Goal: Transaction & Acquisition: Purchase product/service

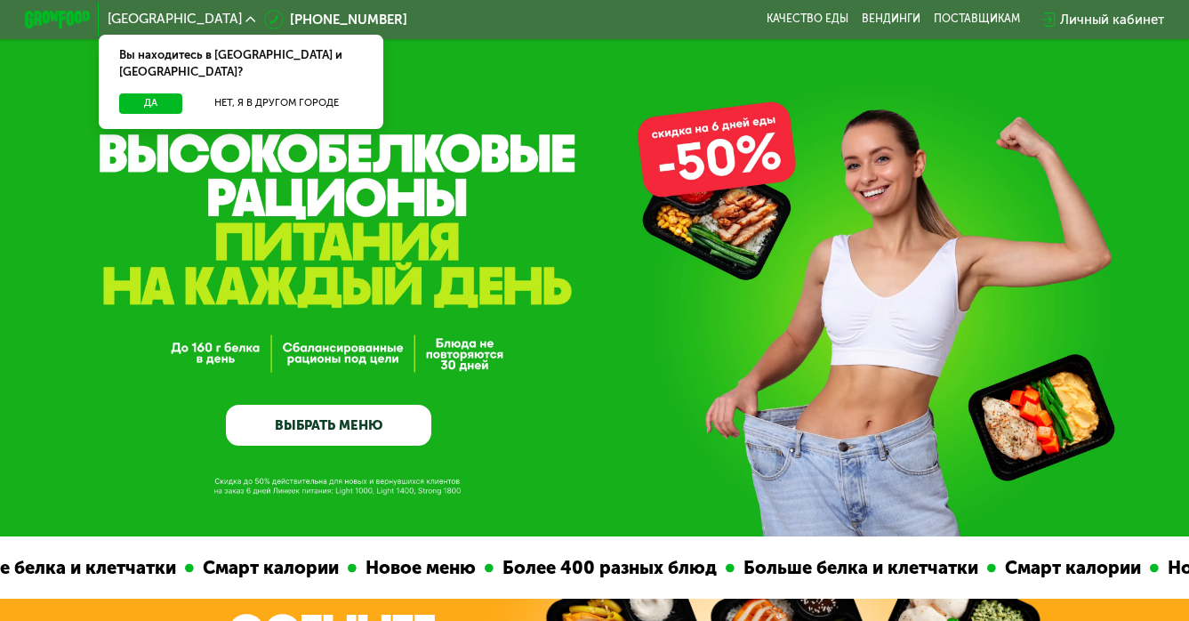
click at [1105, 20] on div "Личный кабинет" at bounding box center [1112, 20] width 104 height 20
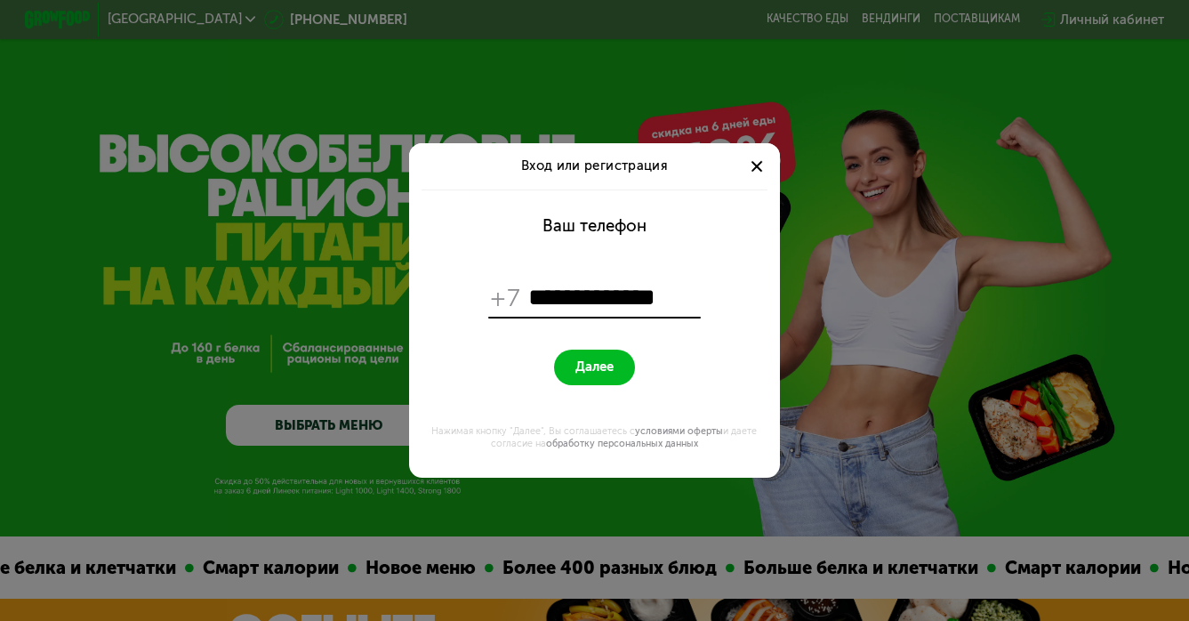
type input "**********"
click at [554, 349] on button "Далее" at bounding box center [594, 367] width 81 height 36
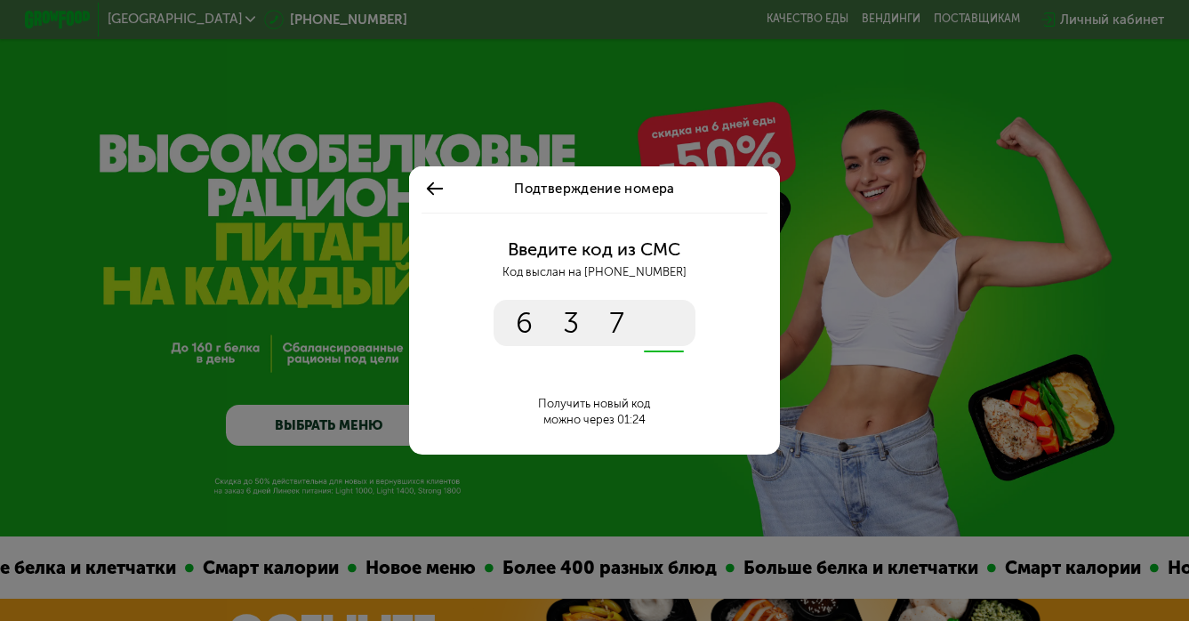
type input "****"
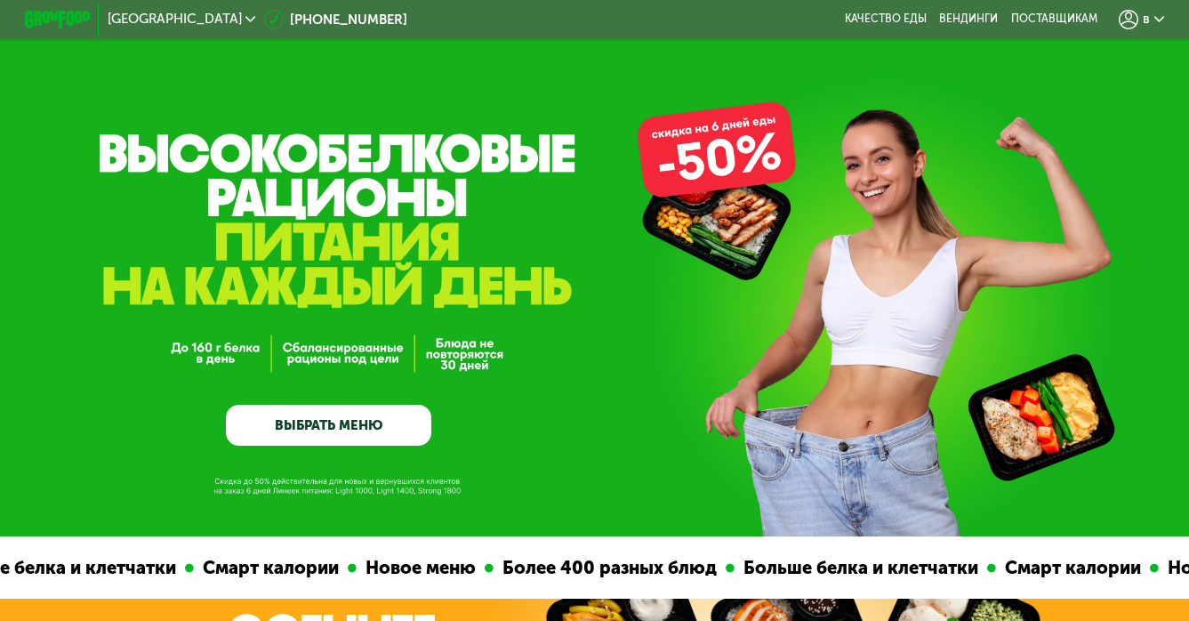
click at [1150, 19] on div "в" at bounding box center [1140, 20] width 45 height 20
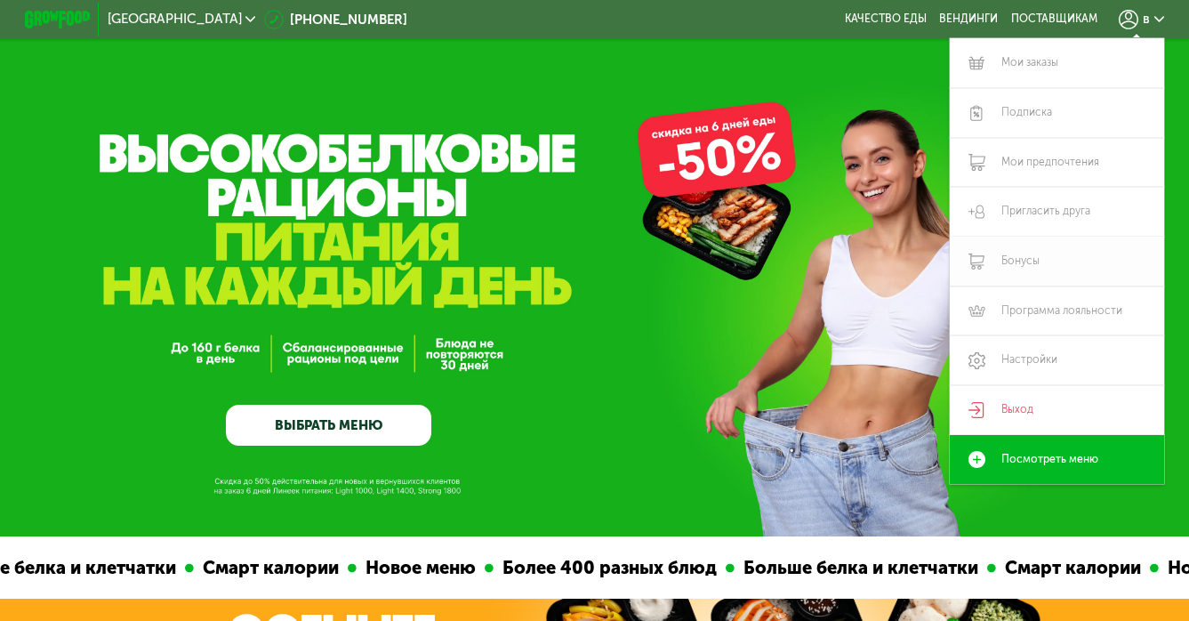
click at [1012, 271] on link "Бонусы" at bounding box center [1056, 261] width 214 height 50
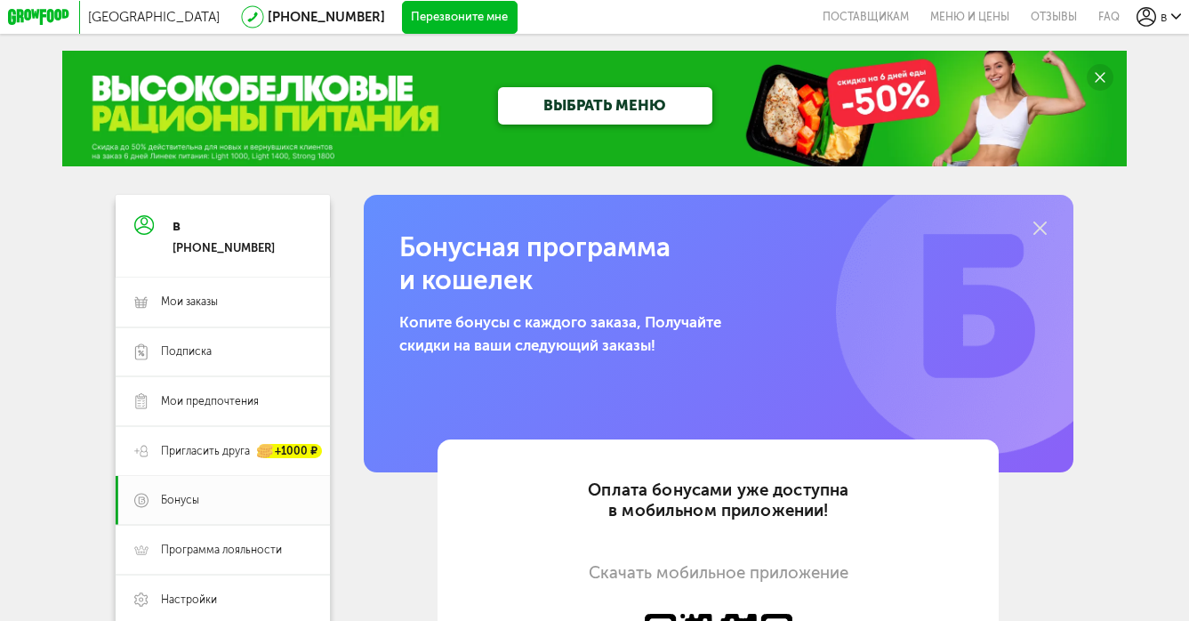
click at [612, 98] on link "ВЫБРАТЬ МЕНЮ" at bounding box center [605, 105] width 214 height 37
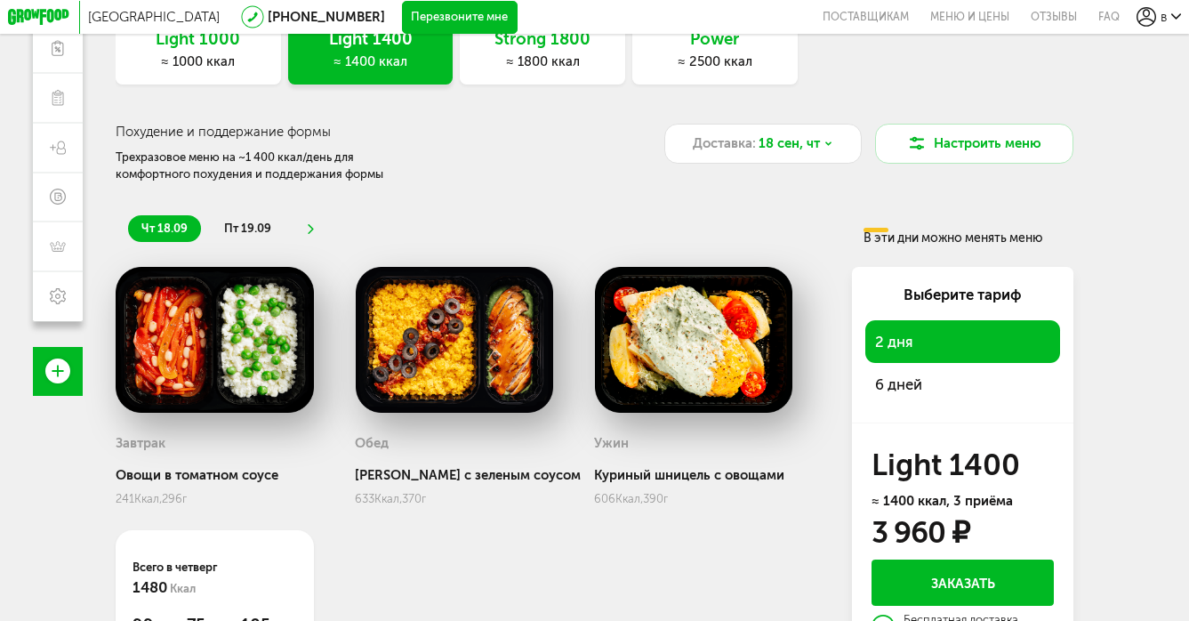
scroll to position [210, 0]
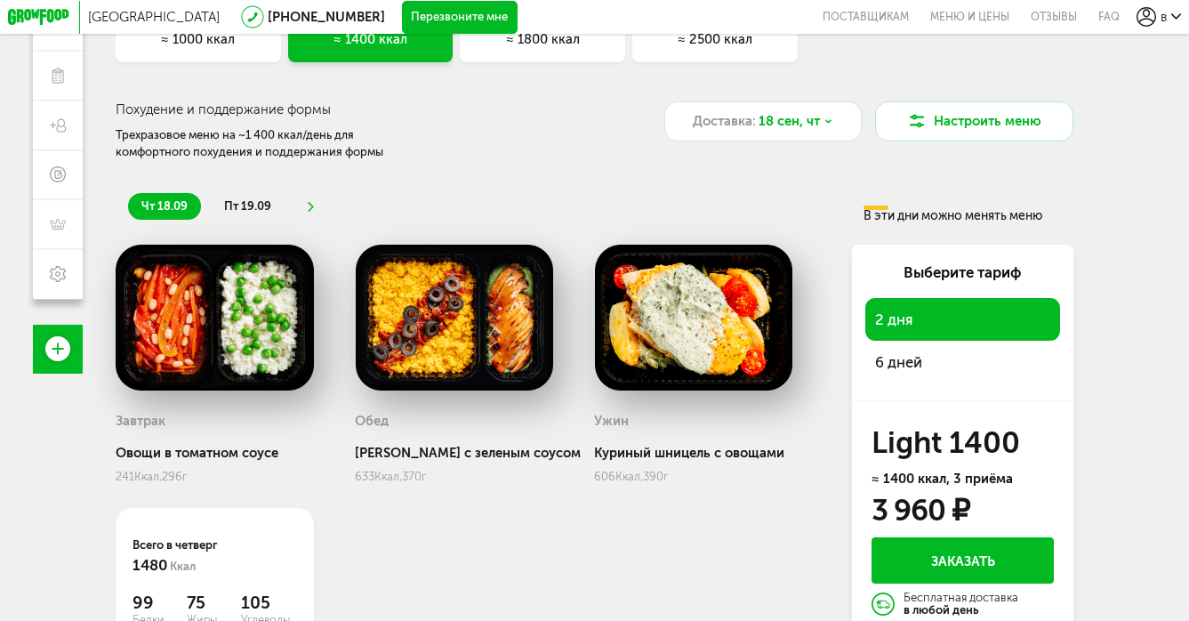
click at [917, 359] on span "6 дней" at bounding box center [962, 361] width 175 height 23
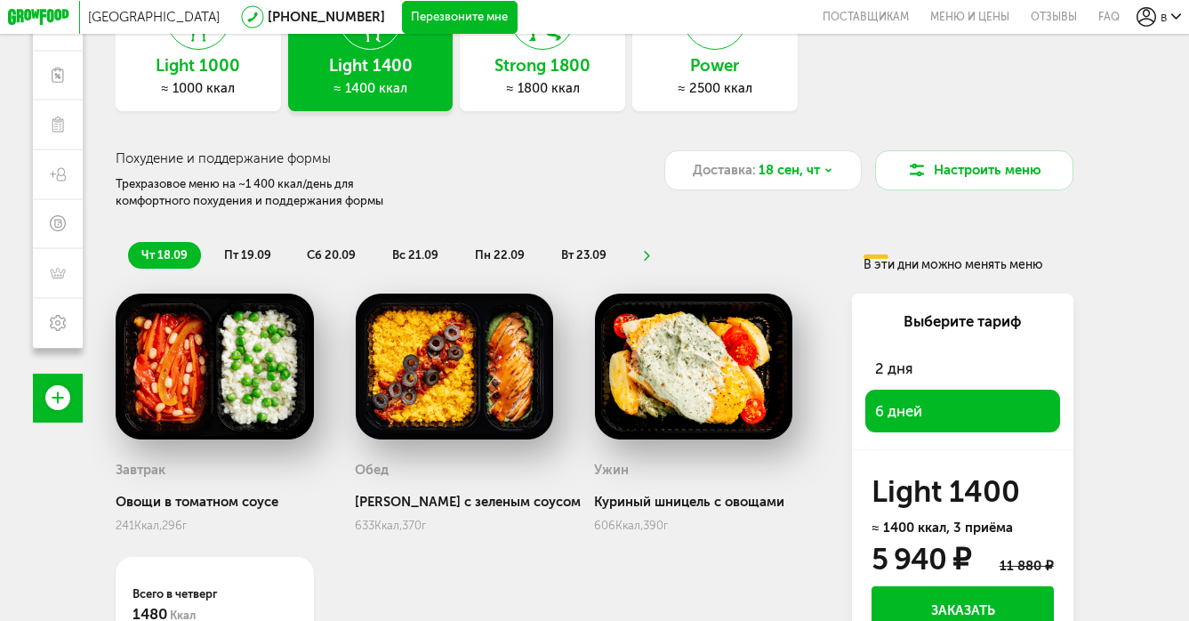
scroll to position [160, 0]
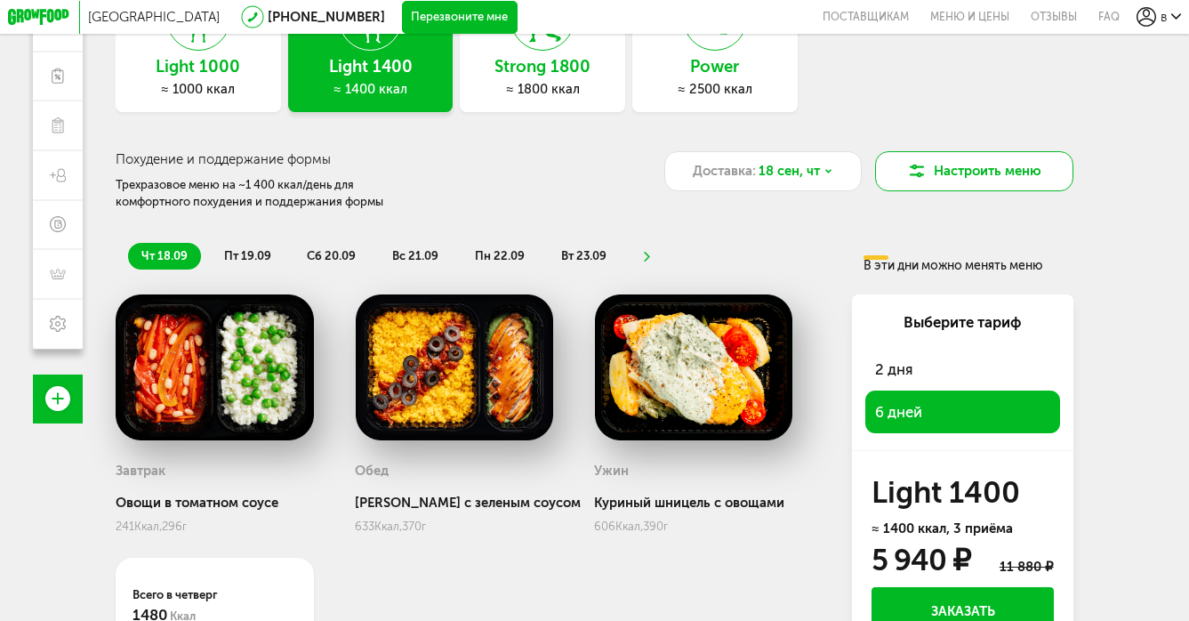
click at [936, 168] on button "Настроить меню" at bounding box center [974, 171] width 198 height 40
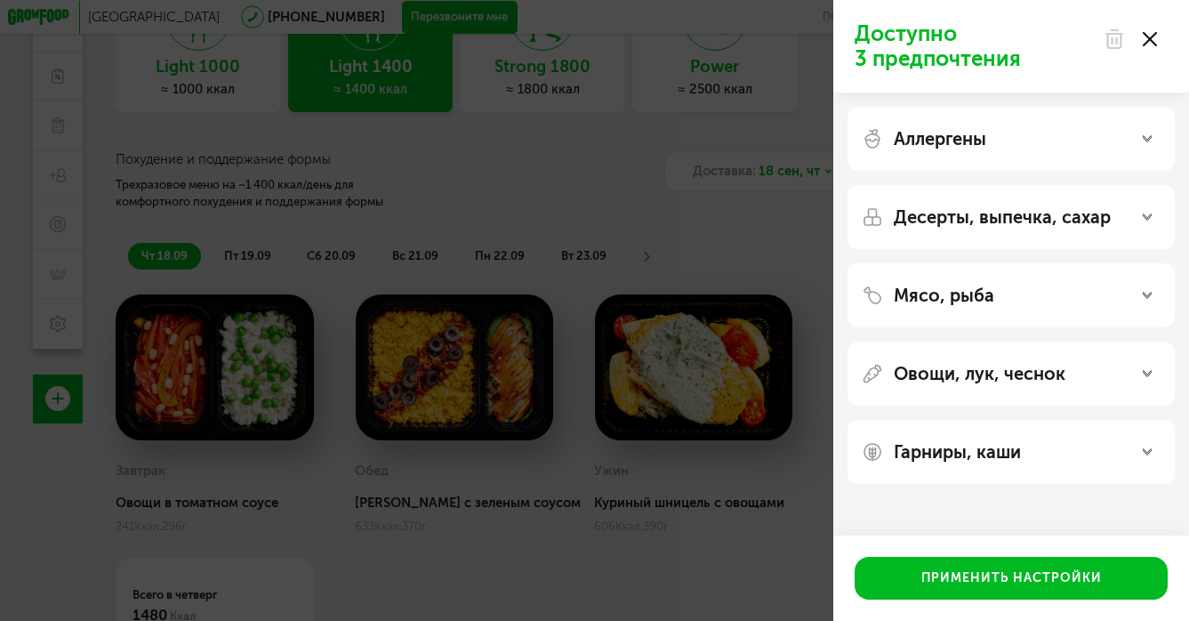
scroll to position [145, 0]
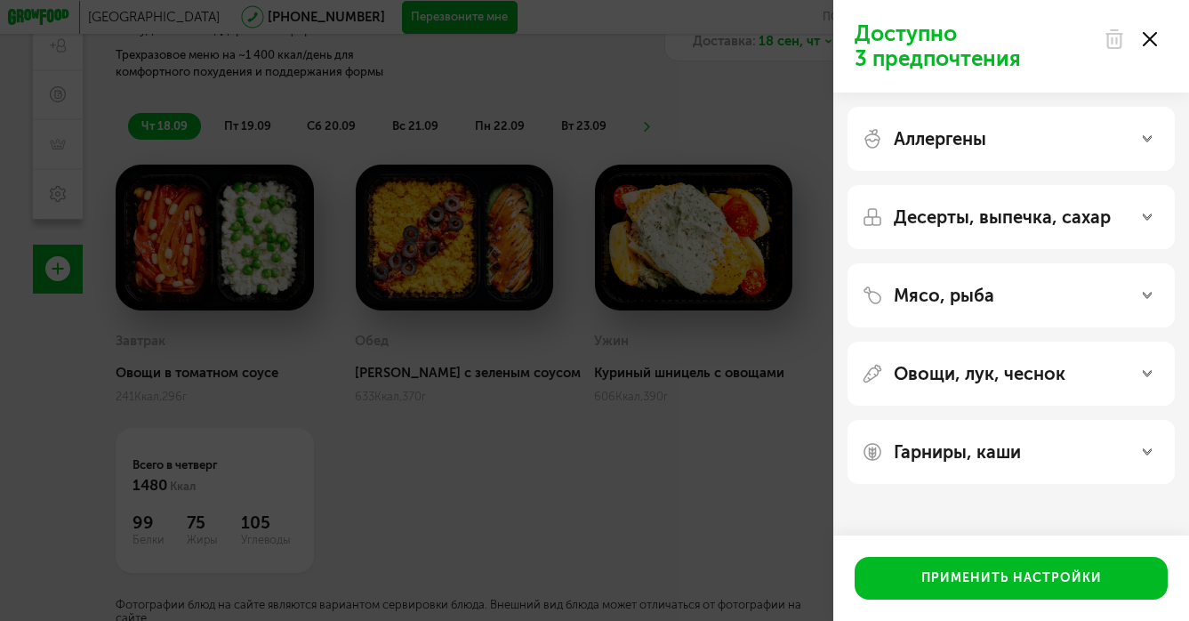
click at [642, 274] on div "Доступно 3 предпочтения Аллергены Десерты, выпечка, сахар Мясо, рыба Овощи, лук…" at bounding box center [594, 310] width 1189 height 621
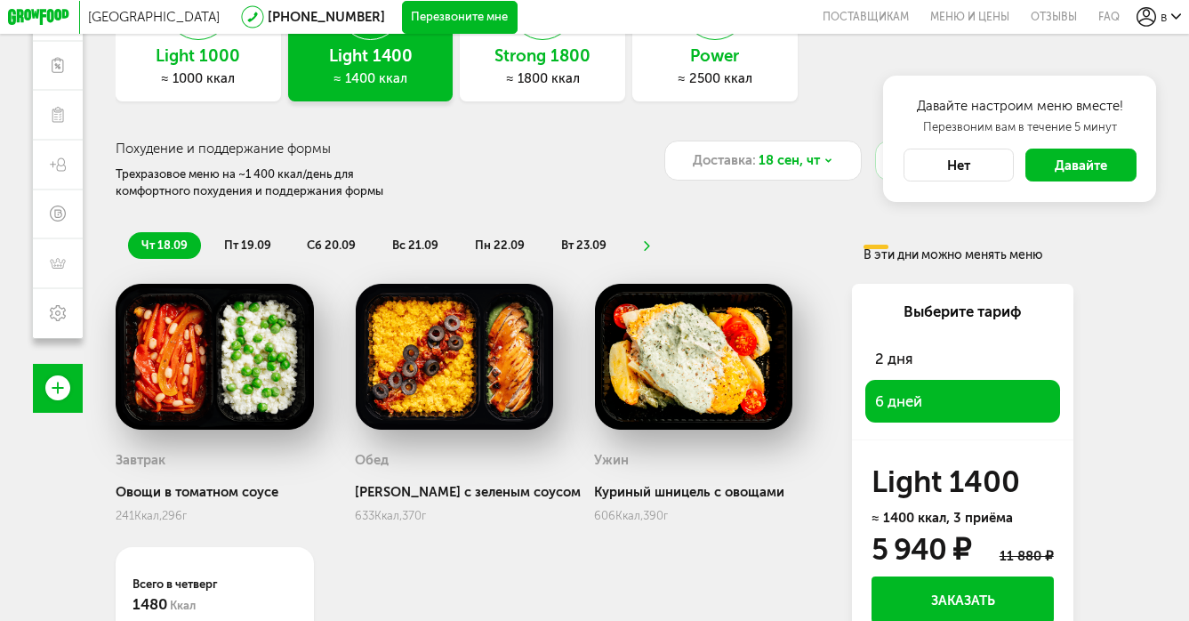
scroll to position [169, 0]
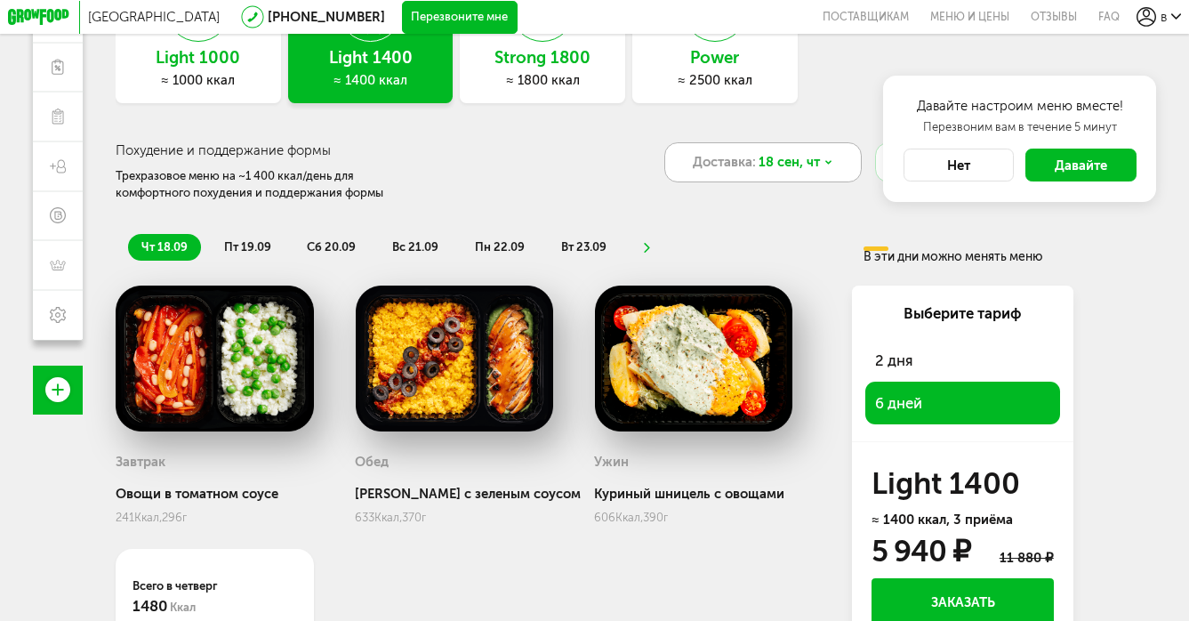
click at [784, 158] on span "18 сен, чт" at bounding box center [788, 162] width 61 height 20
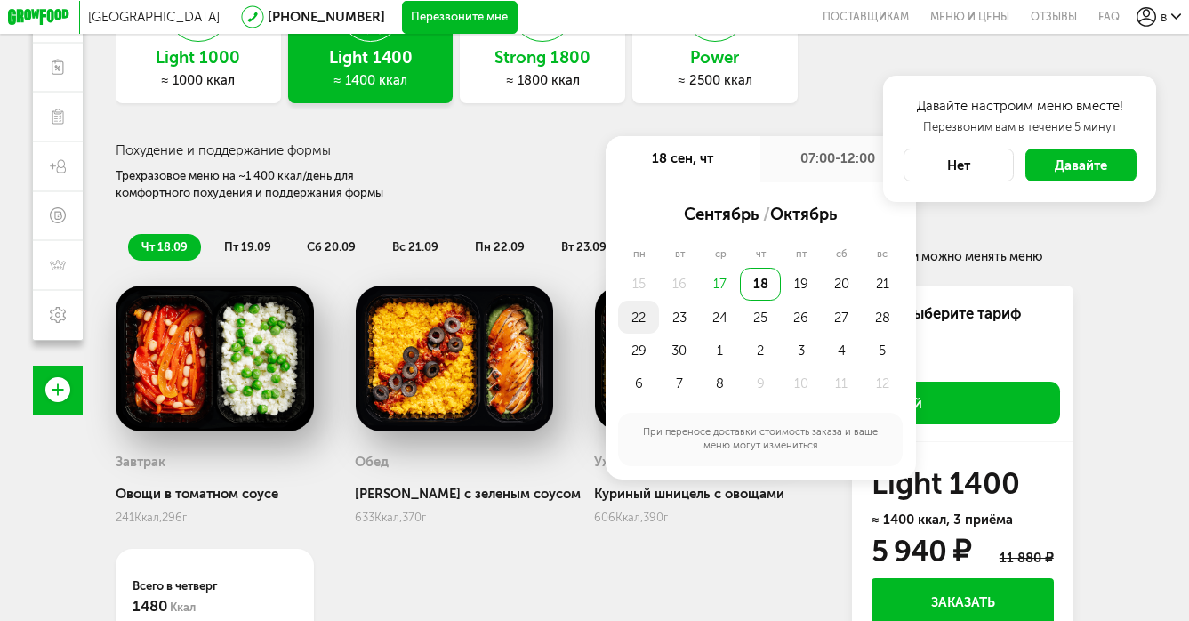
click at [647, 321] on div "22" at bounding box center [638, 316] width 41 height 33
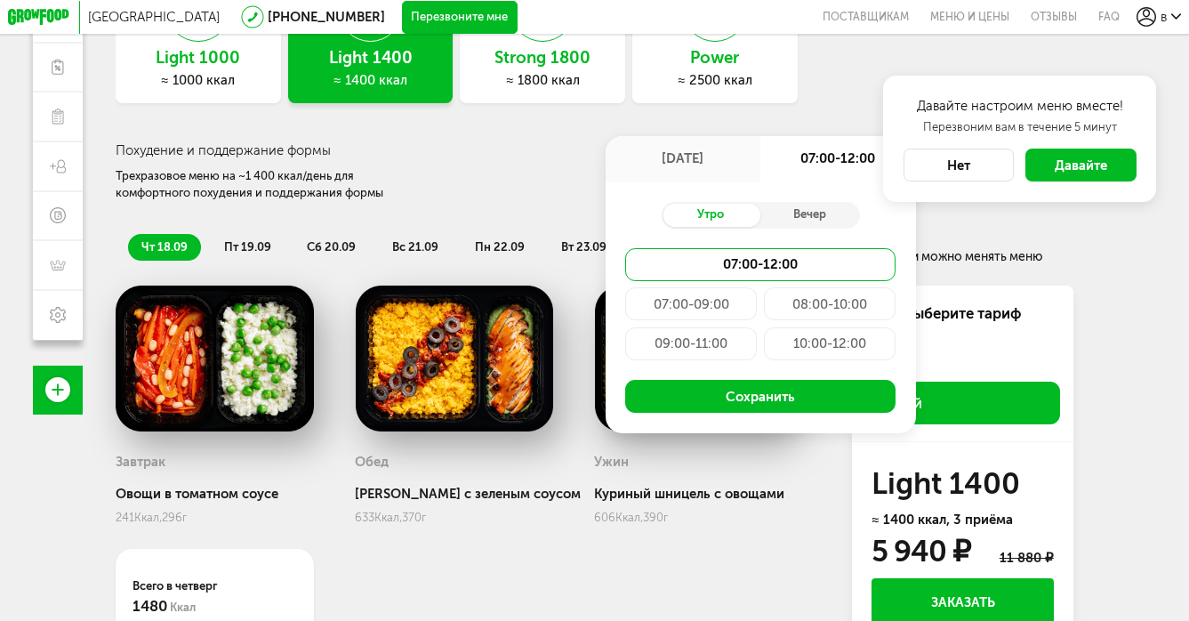
click at [430, 179] on div "Трехразовое меню на ~1 400 ккал/день для комфортного похудения и поддержания фо…" at bounding box center [274, 184] width 316 height 35
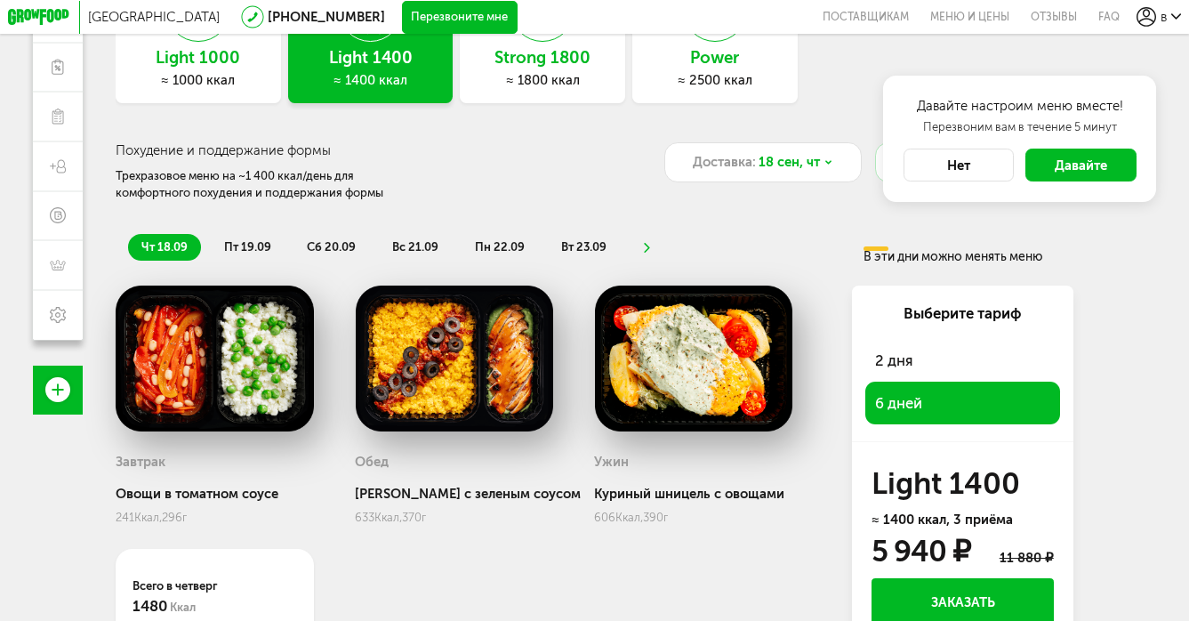
scroll to position [294, 0]
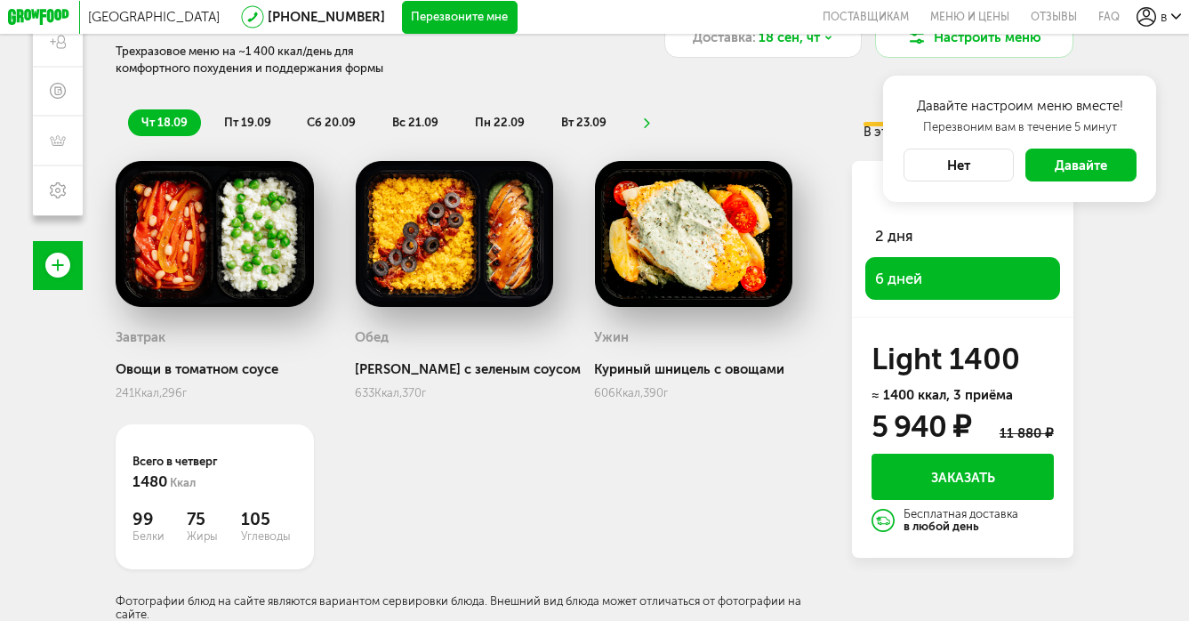
click at [223, 256] on img at bounding box center [215, 233] width 198 height 145
click at [243, 285] on img at bounding box center [215, 233] width 198 height 145
click at [476, 252] on img at bounding box center [454, 233] width 198 height 145
click at [789, 244] on img at bounding box center [693, 233] width 198 height 145
click at [705, 241] on img at bounding box center [693, 233] width 198 height 145
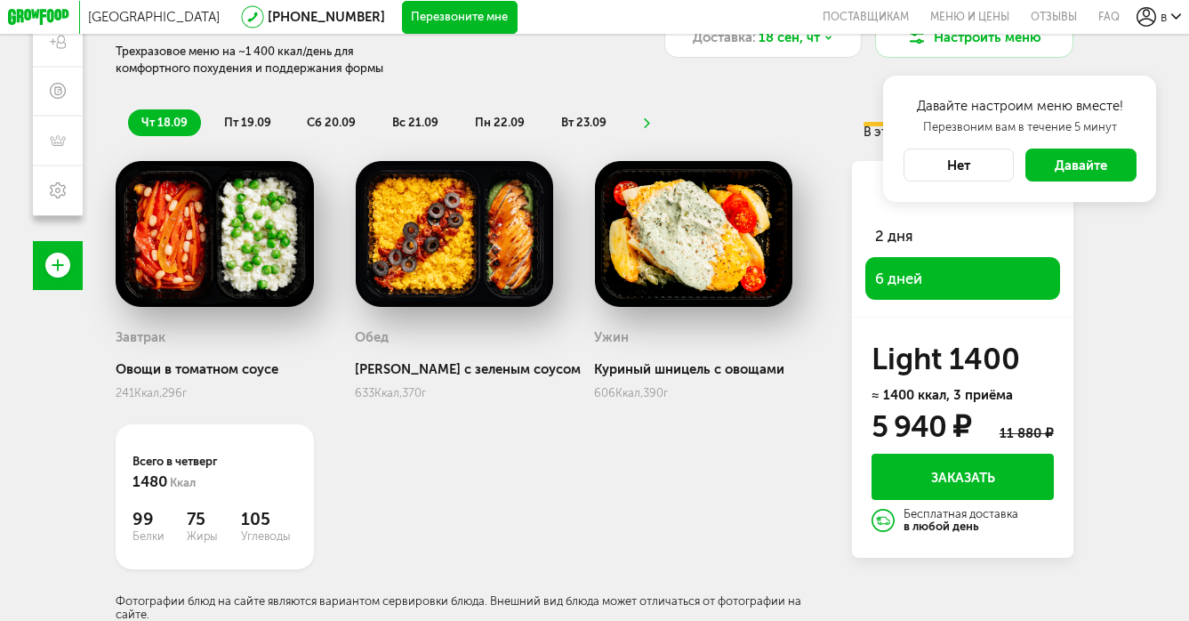
click at [339, 122] on span "сб 20.09" at bounding box center [331, 122] width 49 height 13
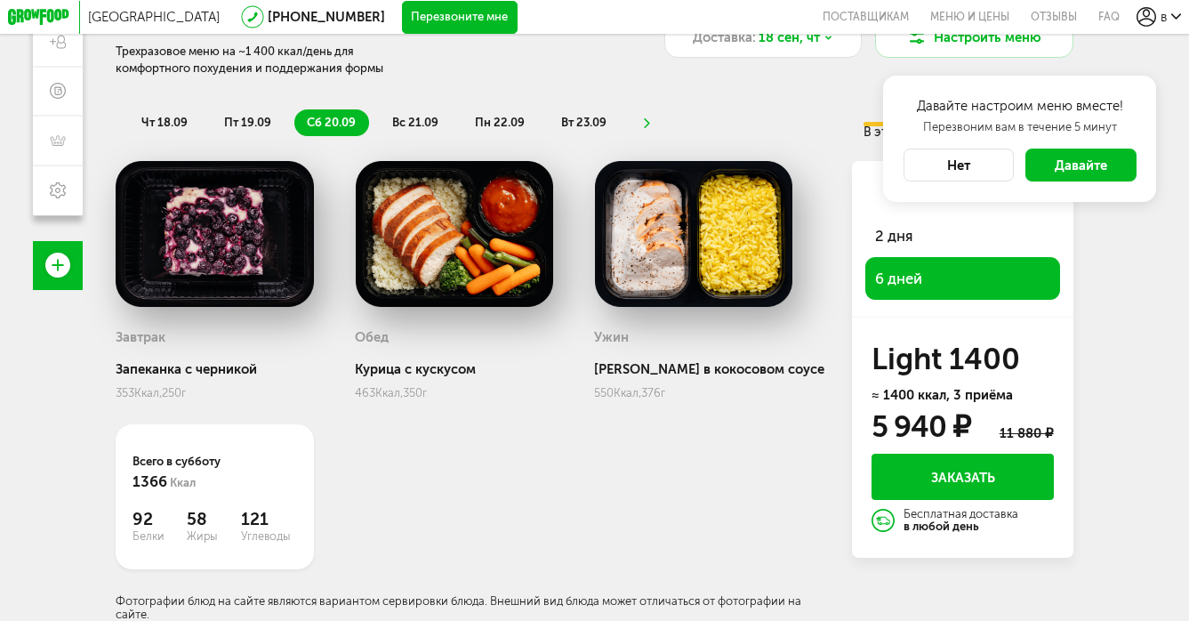
click at [409, 116] on span "вс 21.09" at bounding box center [415, 122] width 46 height 13
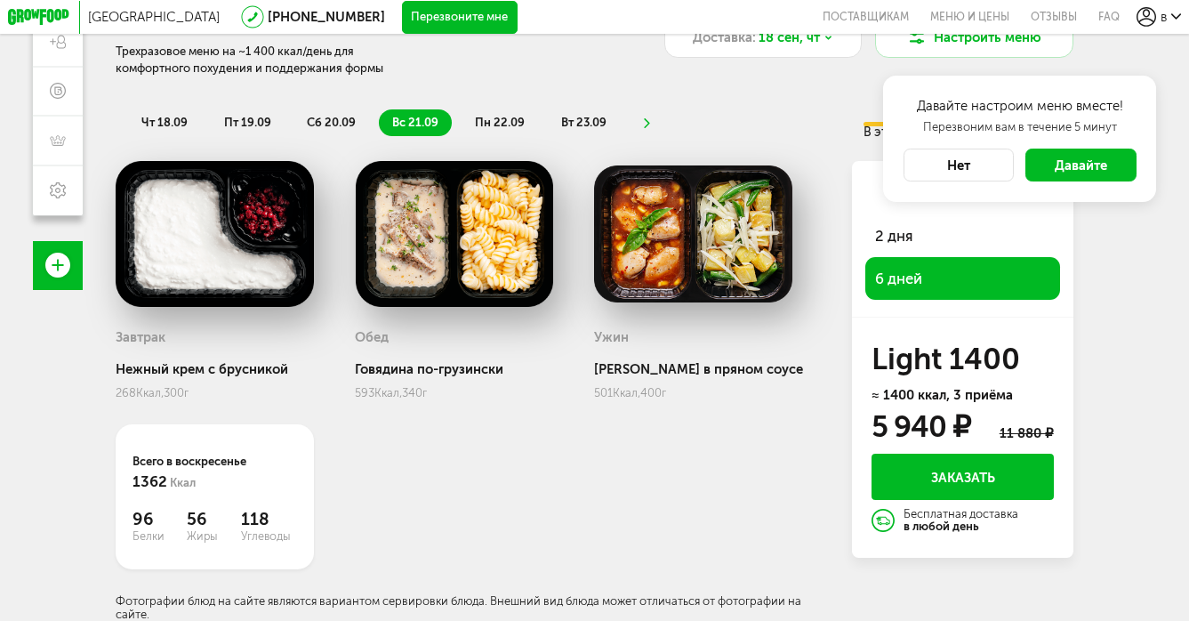
scroll to position [0, 0]
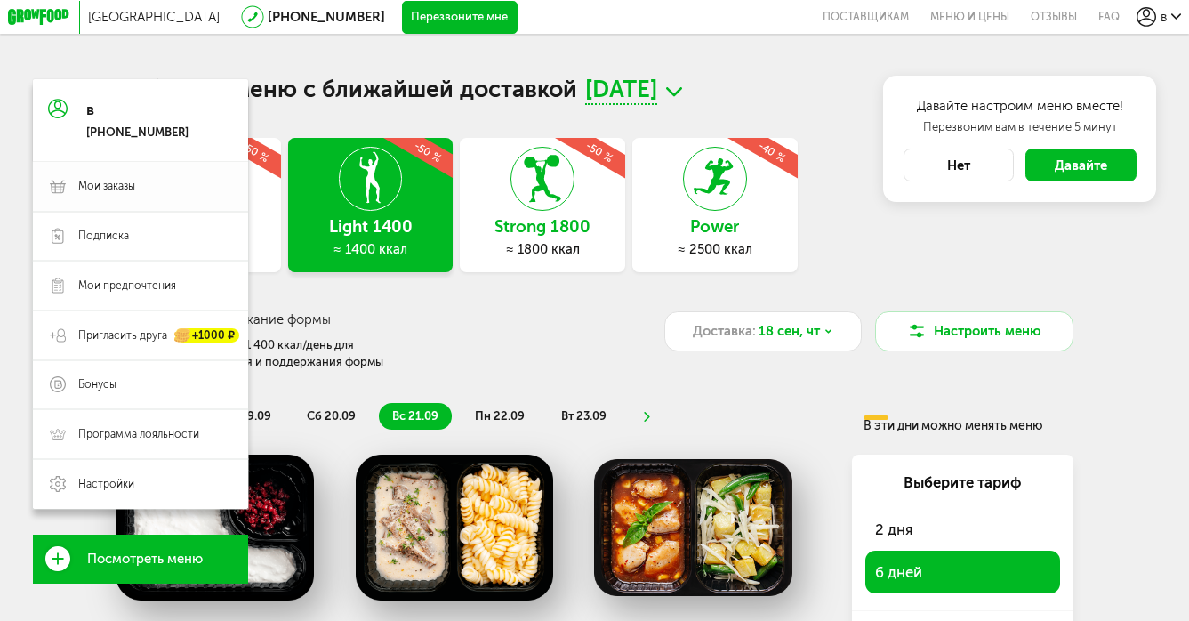
click at [105, 192] on span "Мои заказы" at bounding box center [106, 186] width 57 height 15
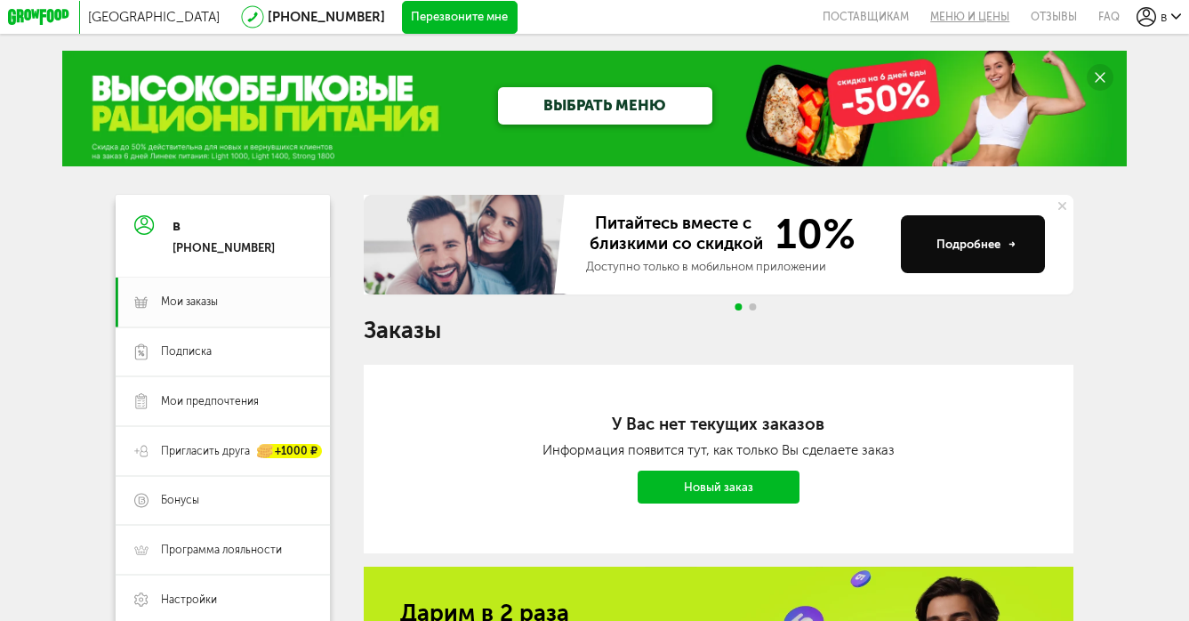
click at [952, 18] on link "Меню и цены" at bounding box center [969, 17] width 100 height 34
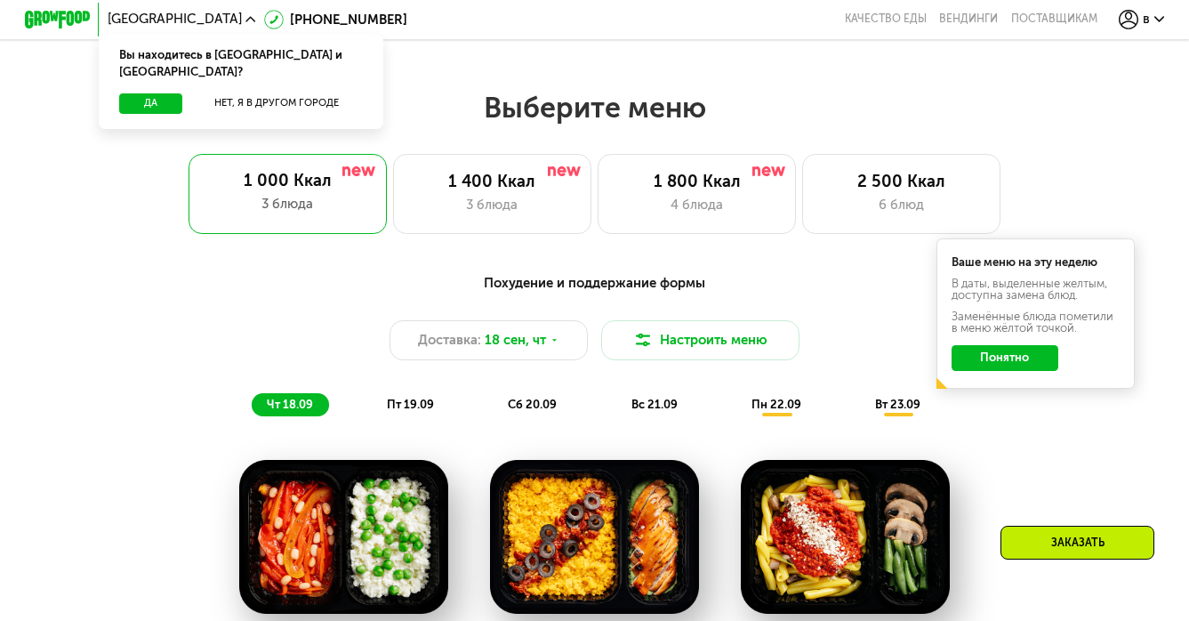
scroll to position [989, 0]
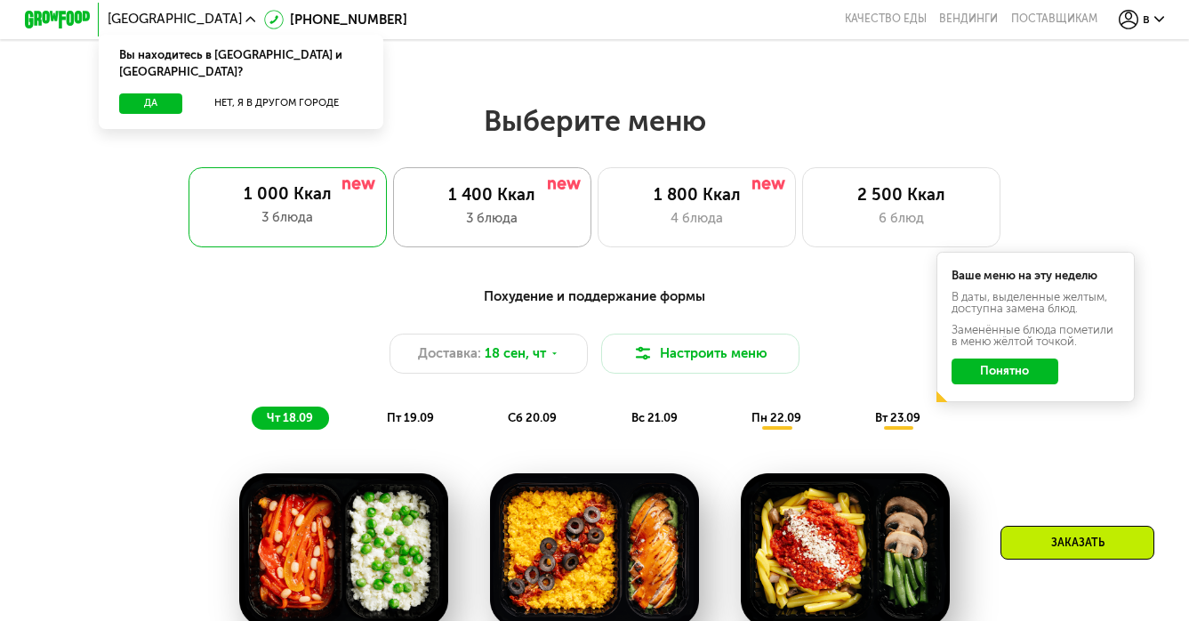
click at [519, 208] on div "3 блюда" at bounding box center [493, 218] width 164 height 20
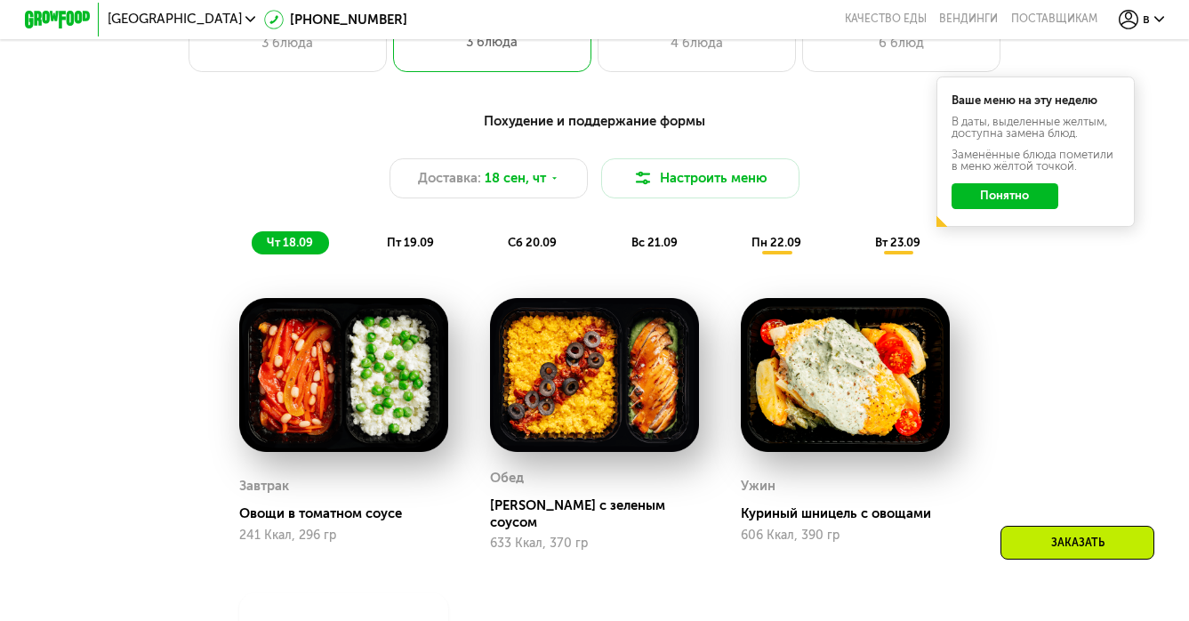
scroll to position [1158, 0]
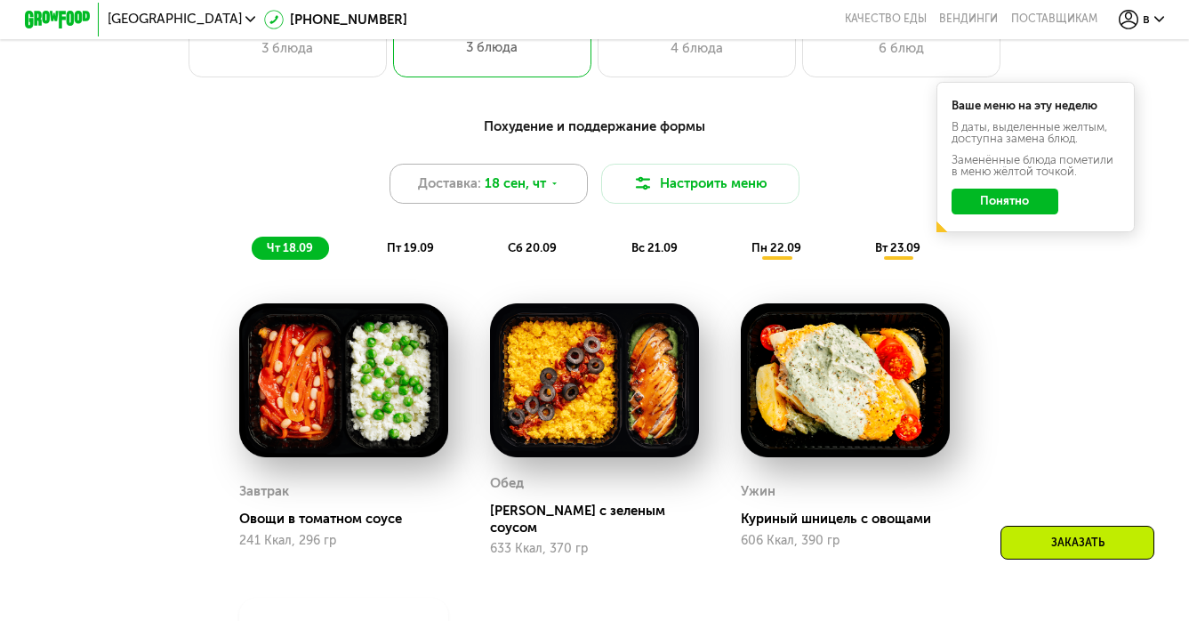
click at [563, 180] on div "Доставка: 18 сен, чт" at bounding box center [488, 184] width 198 height 40
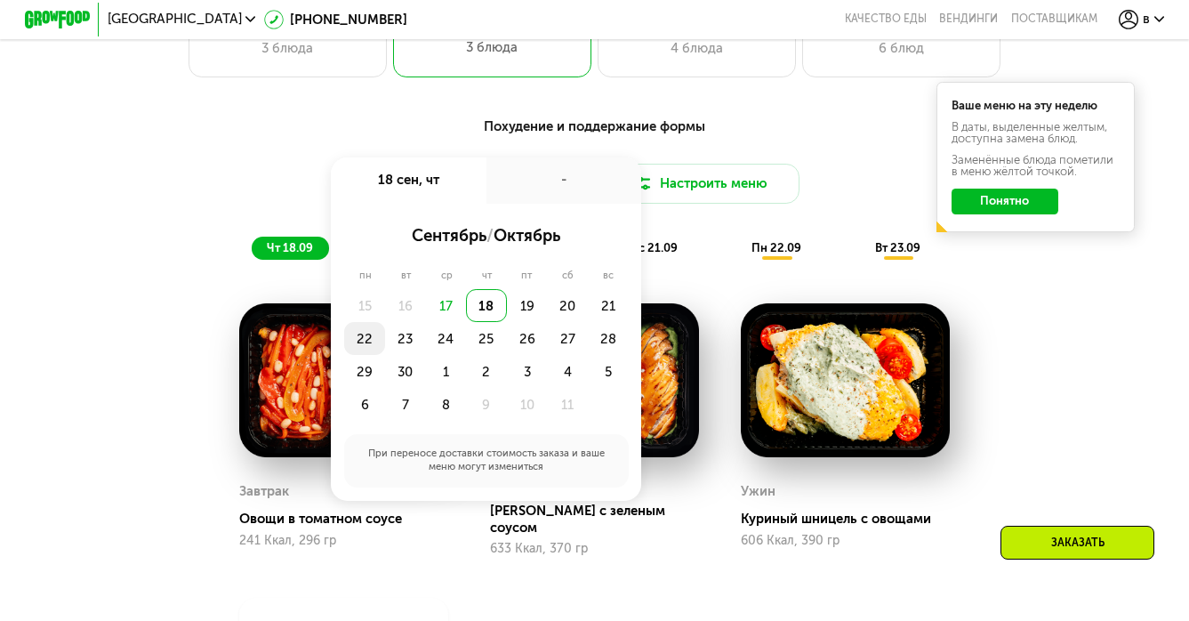
click at [364, 341] on div "22" at bounding box center [364, 338] width 41 height 33
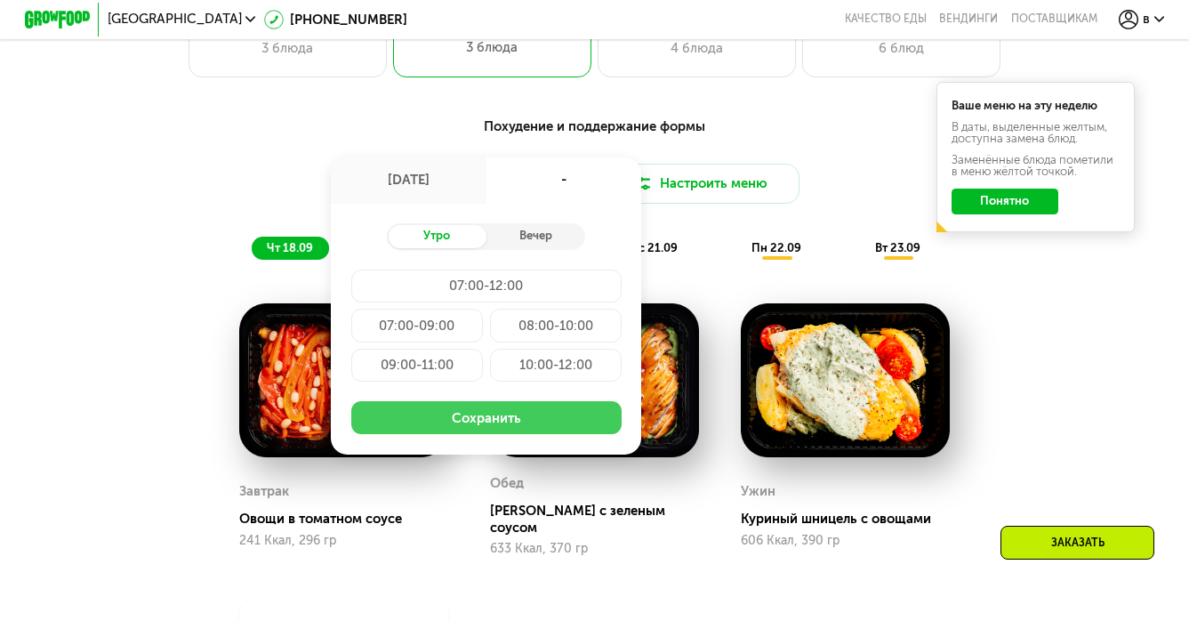
click at [429, 432] on button "Сохранить" at bounding box center [486, 417] width 271 height 33
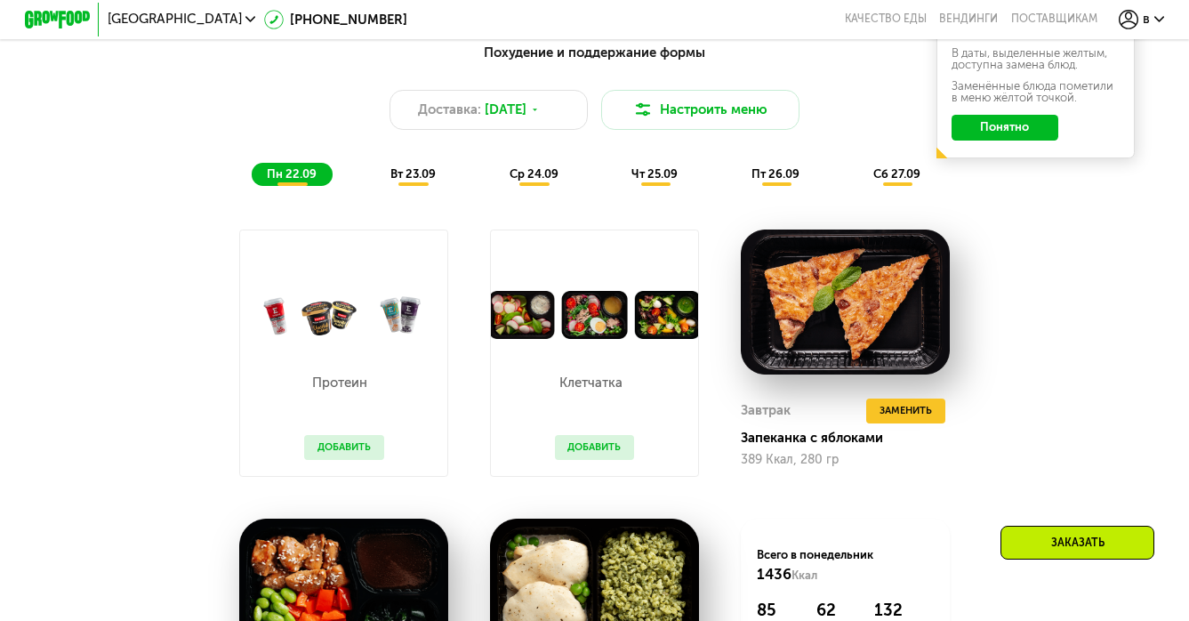
scroll to position [1235, 0]
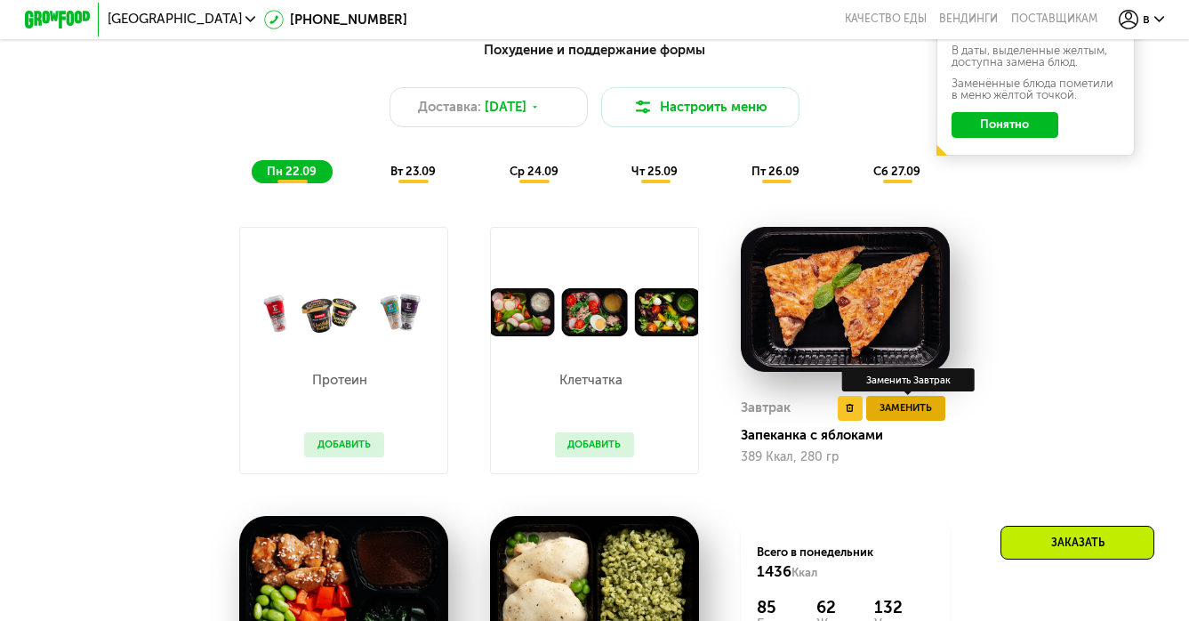
click at [917, 417] on button "Заменить" at bounding box center [905, 408] width 79 height 25
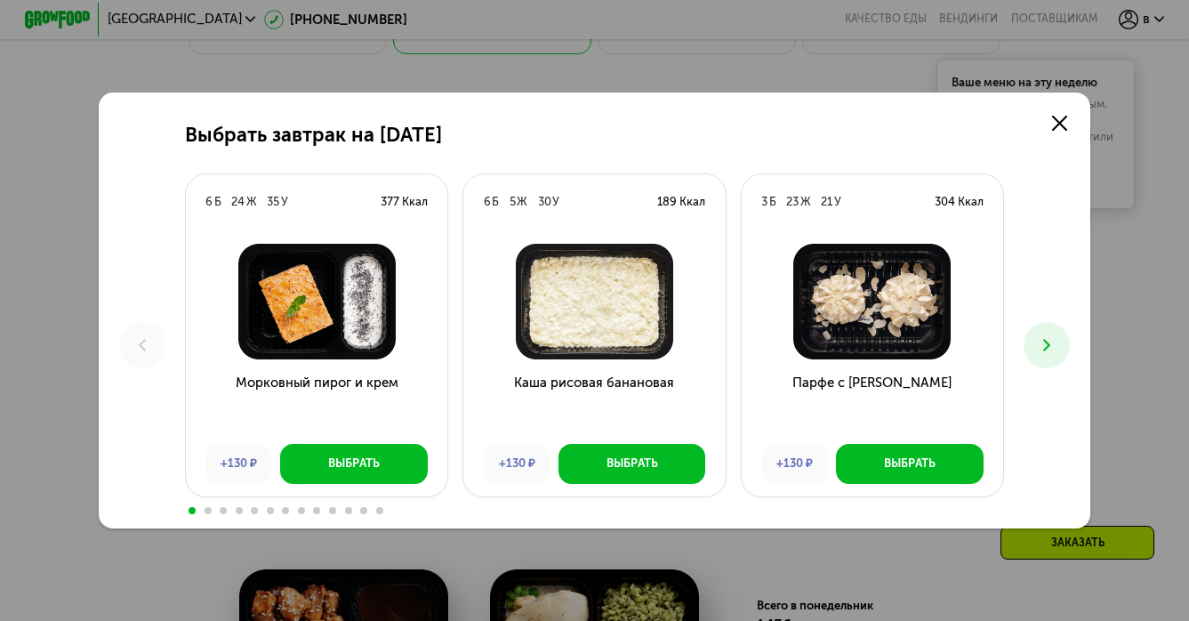
scroll to position [1181, 0]
click at [1045, 357] on button at bounding box center [1046, 345] width 46 height 46
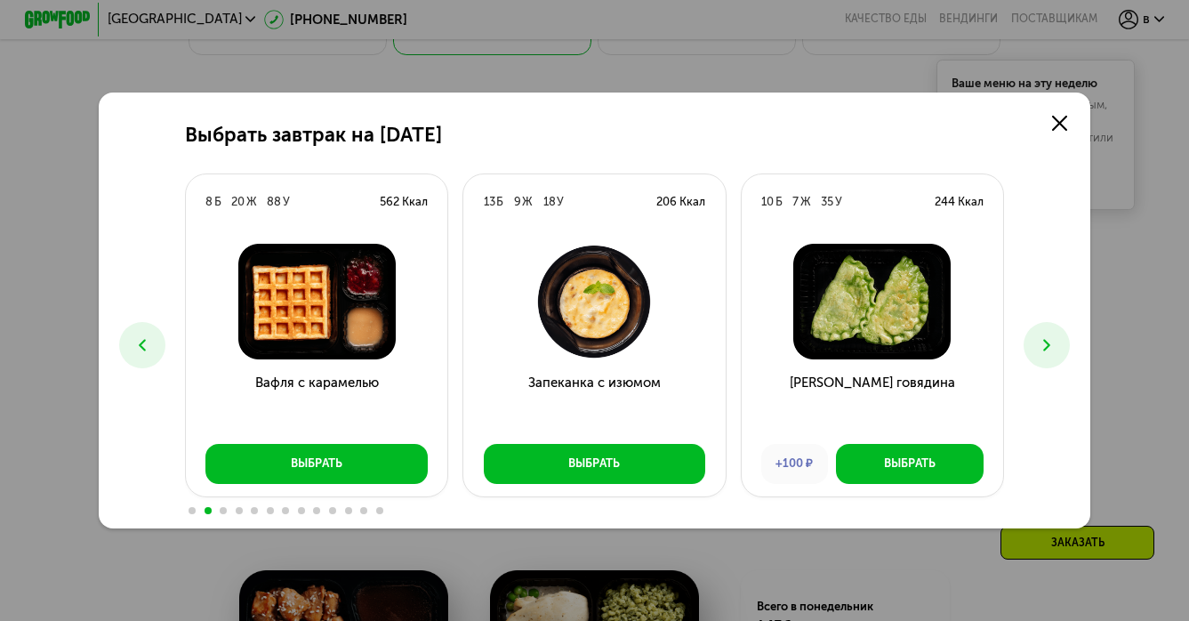
click at [1045, 357] on button at bounding box center [1046, 345] width 46 height 46
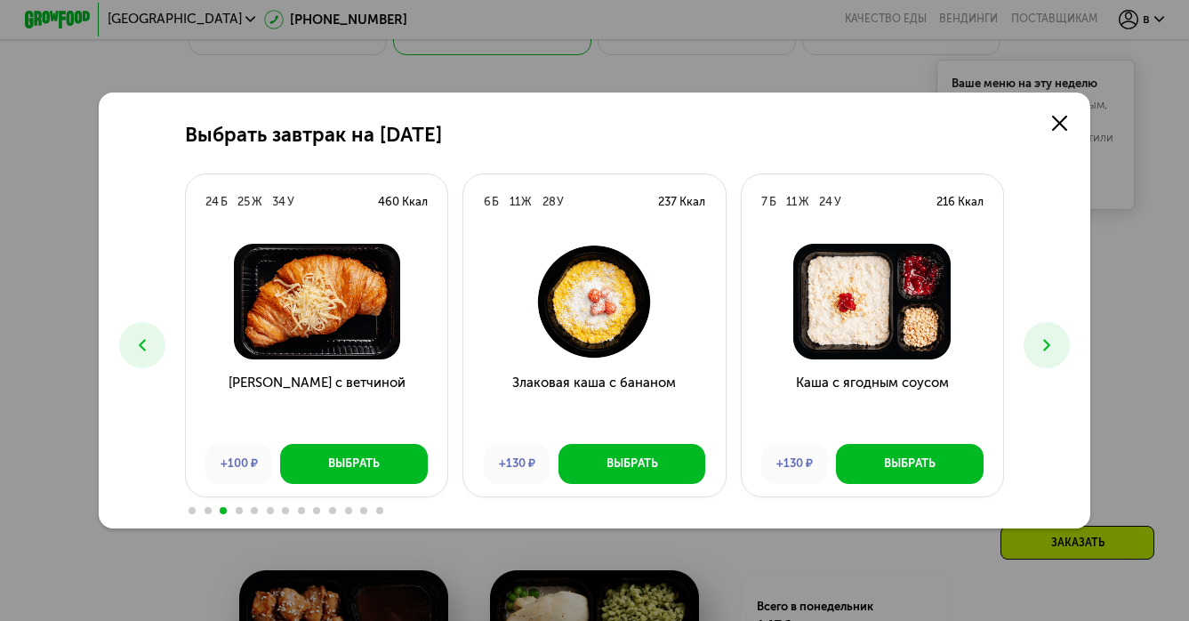
click at [1045, 357] on button at bounding box center [1046, 345] width 46 height 46
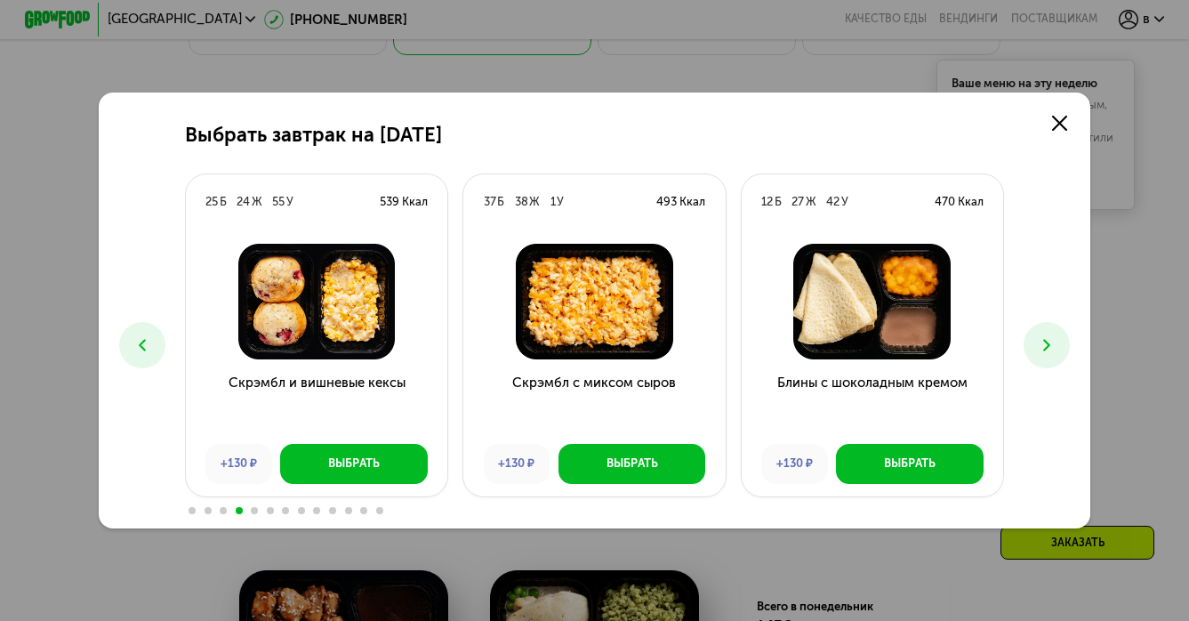
click at [1045, 357] on button at bounding box center [1046, 345] width 46 height 46
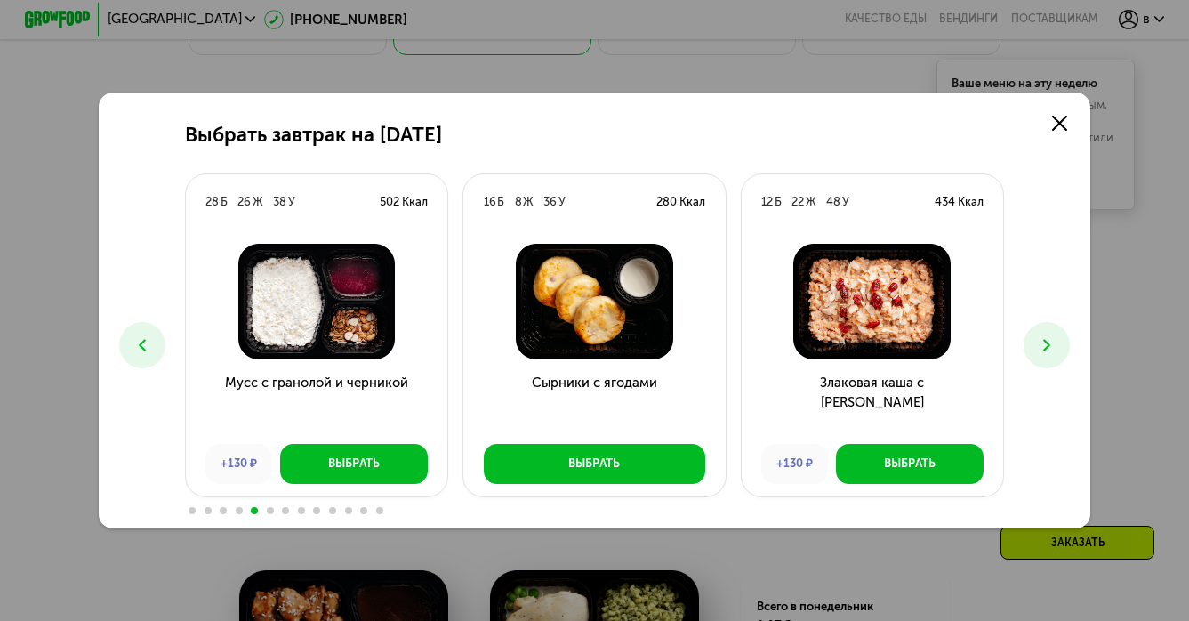
click at [1045, 357] on button at bounding box center [1046, 345] width 46 height 46
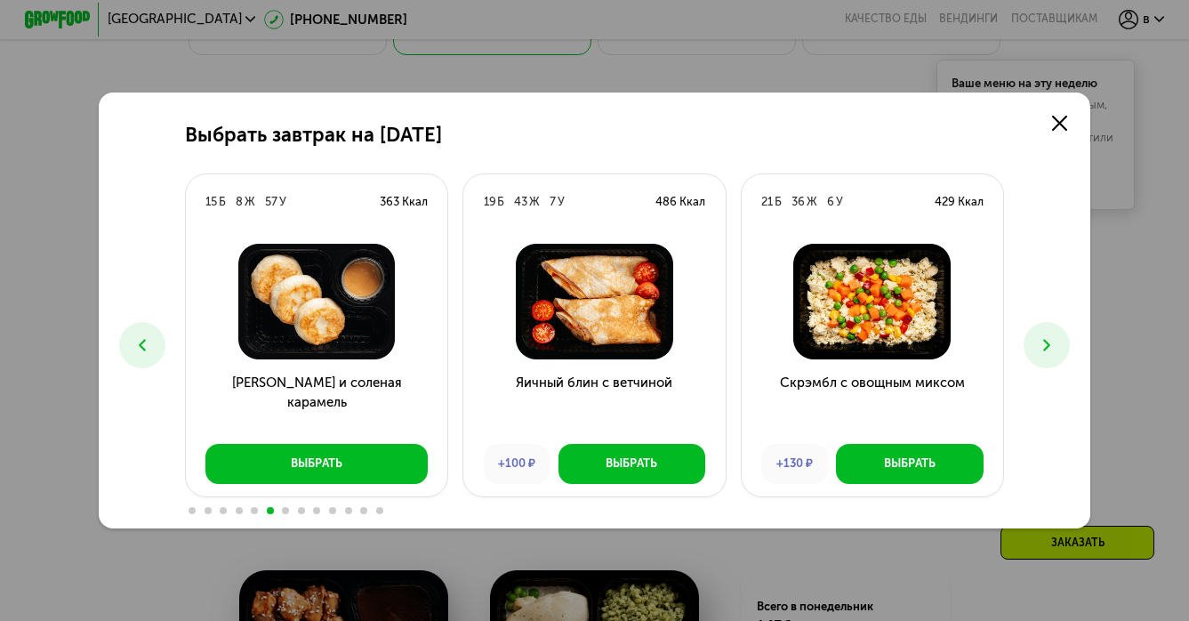
click at [1045, 357] on button at bounding box center [1046, 345] width 46 height 46
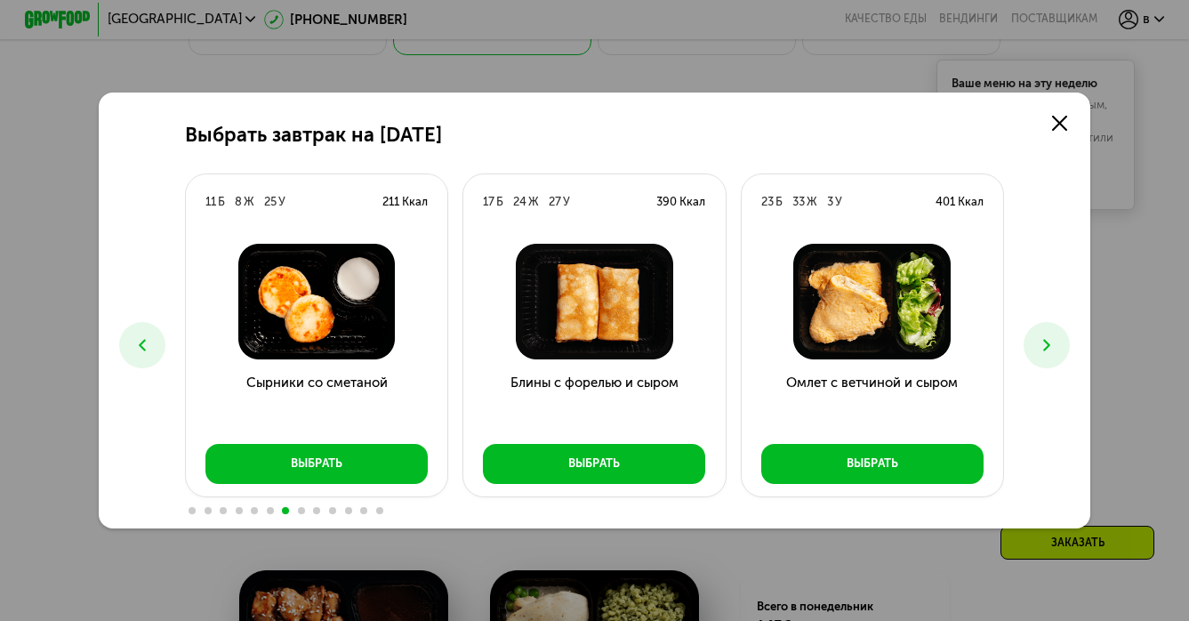
click at [1045, 357] on button at bounding box center [1046, 345] width 46 height 46
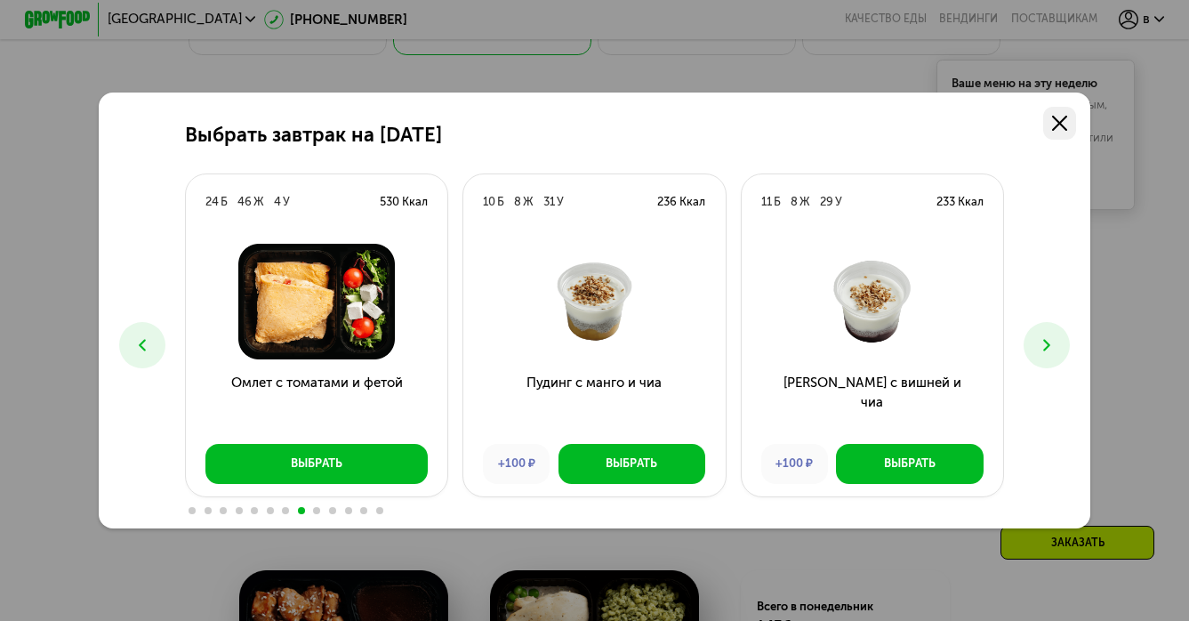
click at [1062, 116] on icon at bounding box center [1059, 123] width 15 height 15
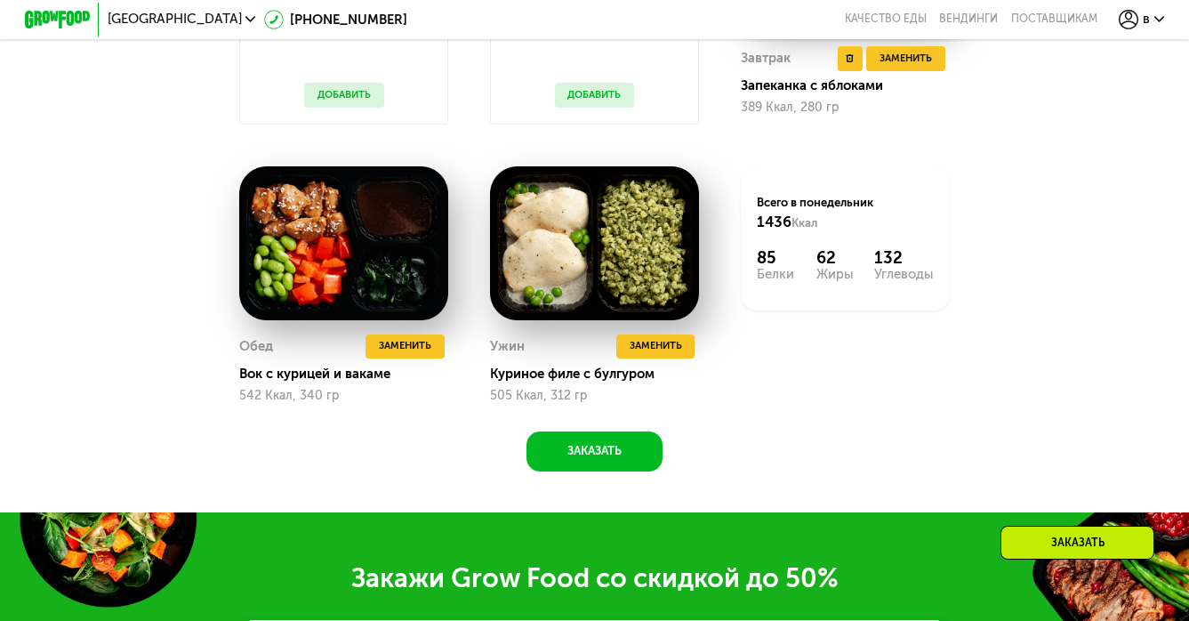
scroll to position [1590, 0]
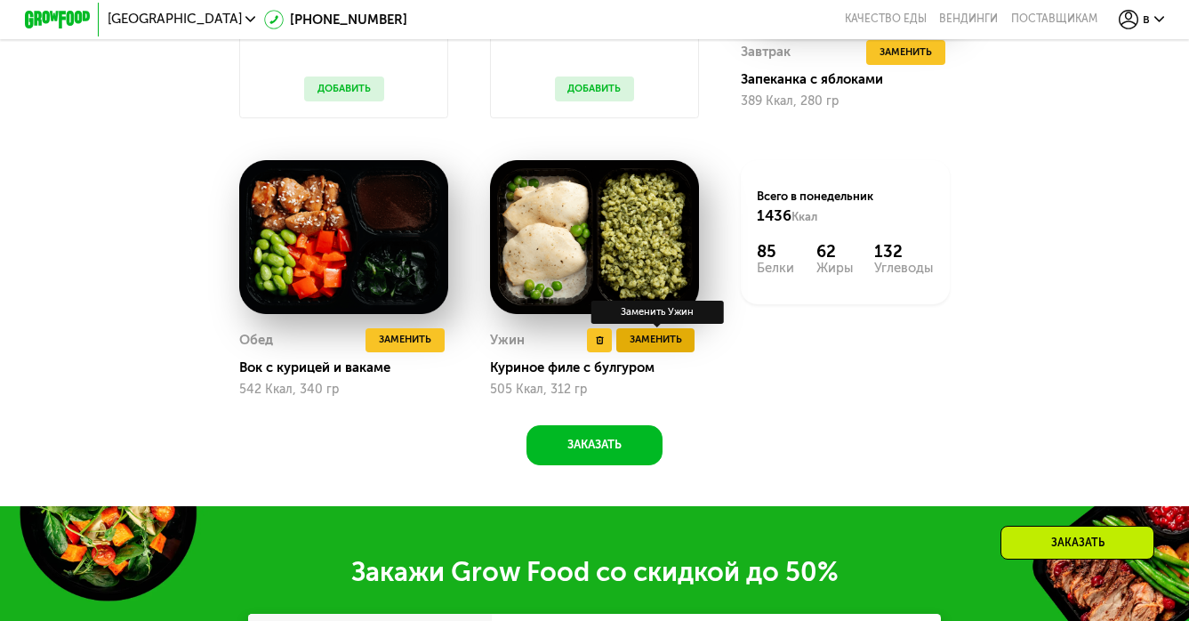
click at [664, 343] on span "Заменить" at bounding box center [655, 340] width 52 height 17
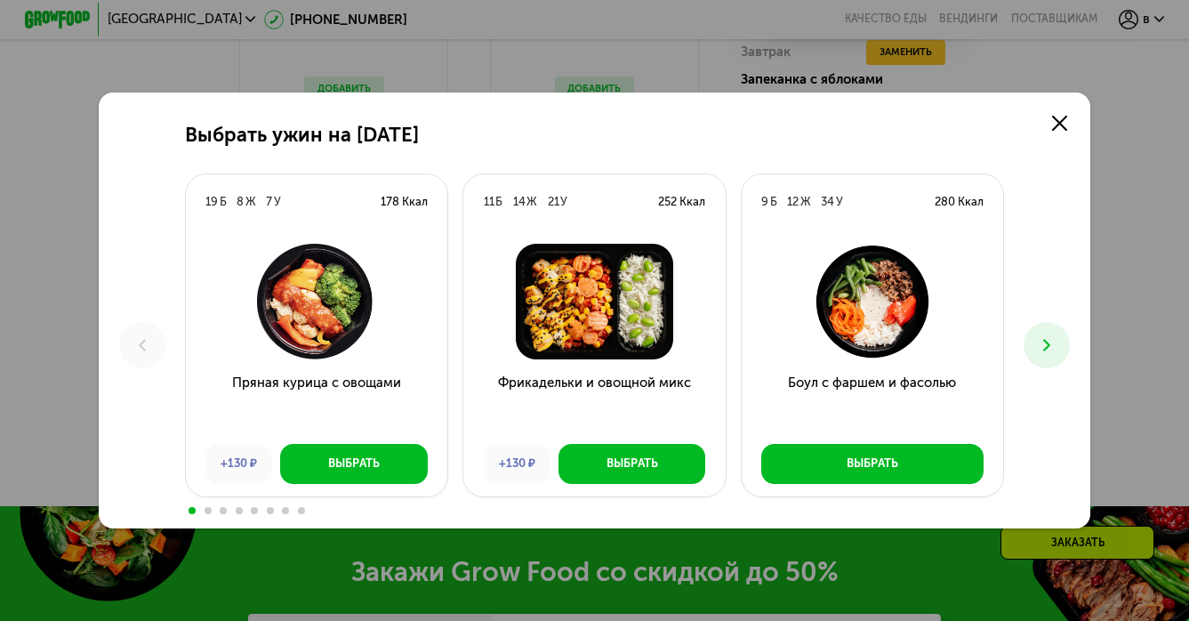
click at [1037, 344] on icon at bounding box center [1047, 345] width 20 height 20
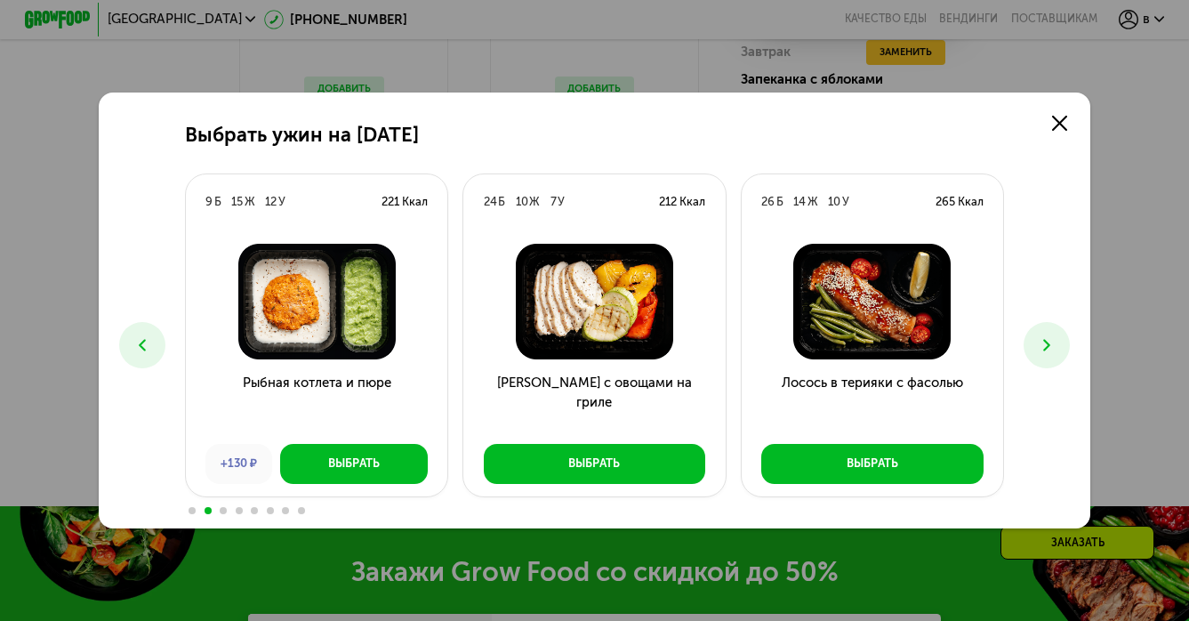
click at [1037, 344] on icon at bounding box center [1047, 345] width 20 height 20
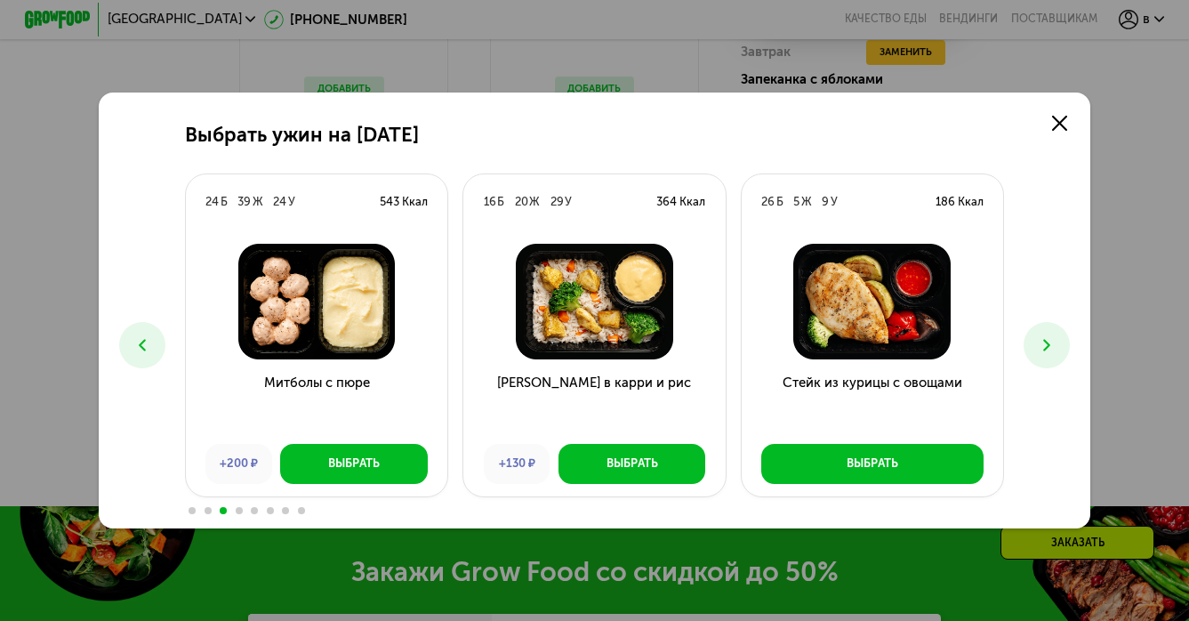
click at [1051, 346] on icon at bounding box center [1047, 345] width 20 height 20
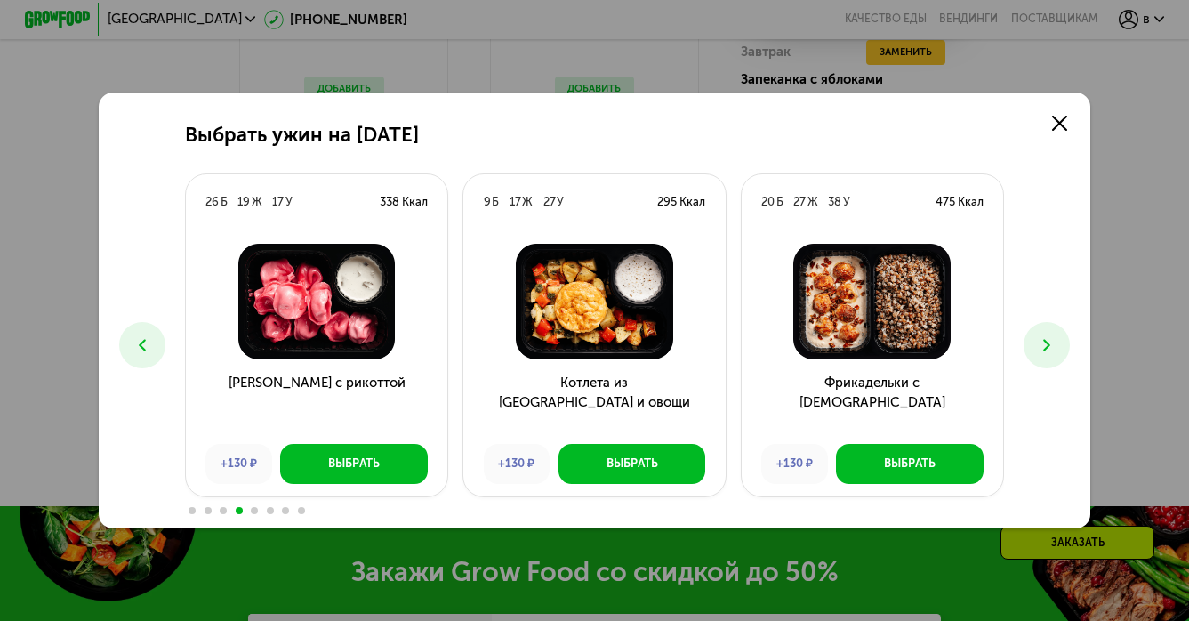
click at [1051, 346] on icon at bounding box center [1047, 345] width 20 height 20
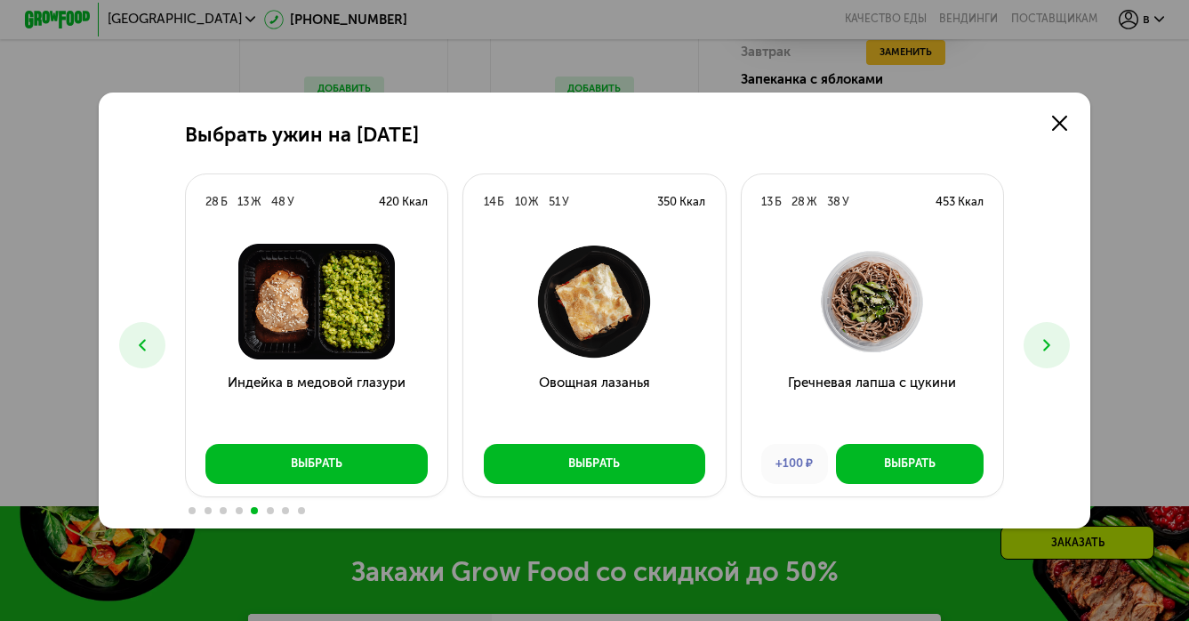
click at [141, 336] on icon at bounding box center [142, 345] width 20 height 20
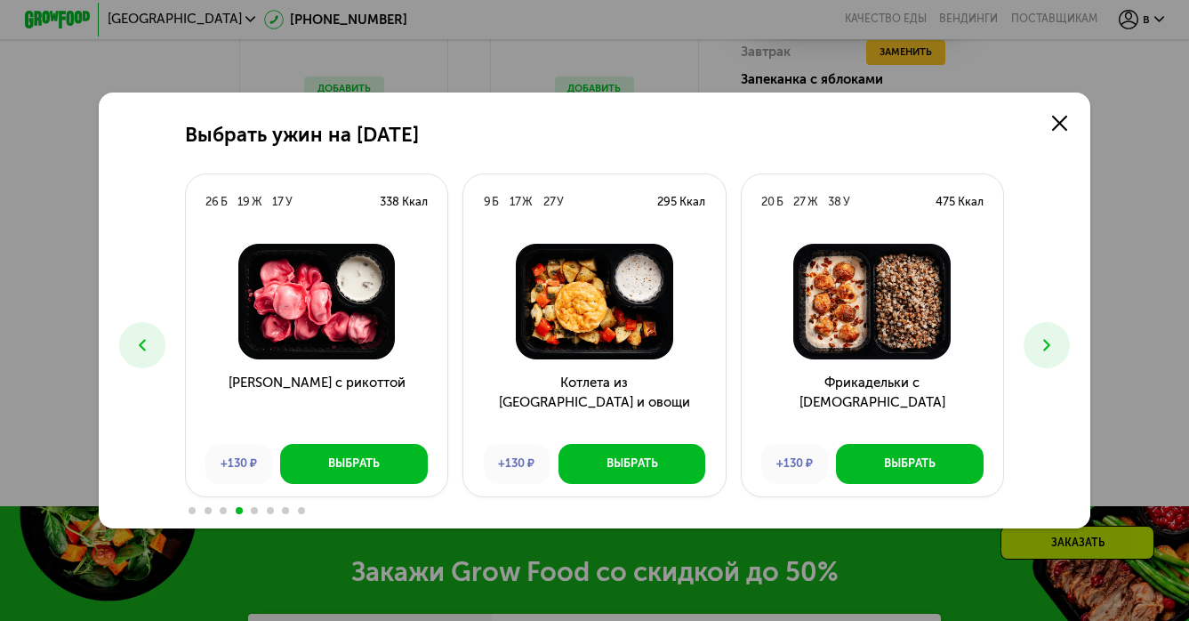
click at [141, 336] on icon at bounding box center [142, 345] width 20 height 20
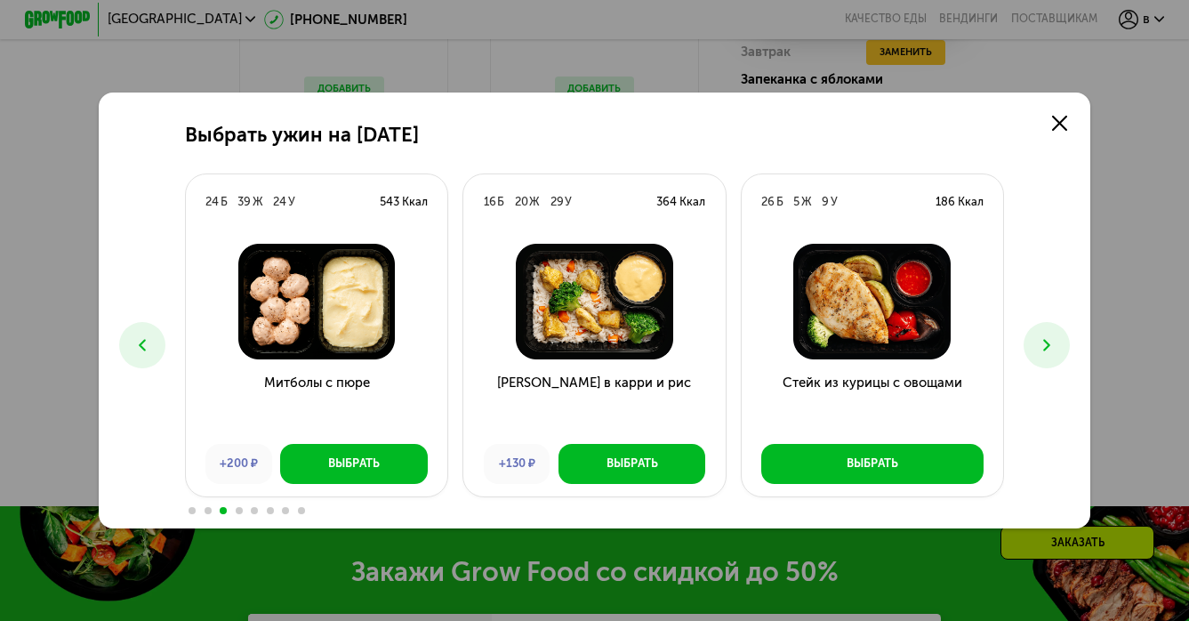
click at [1051, 336] on icon at bounding box center [1047, 345] width 20 height 20
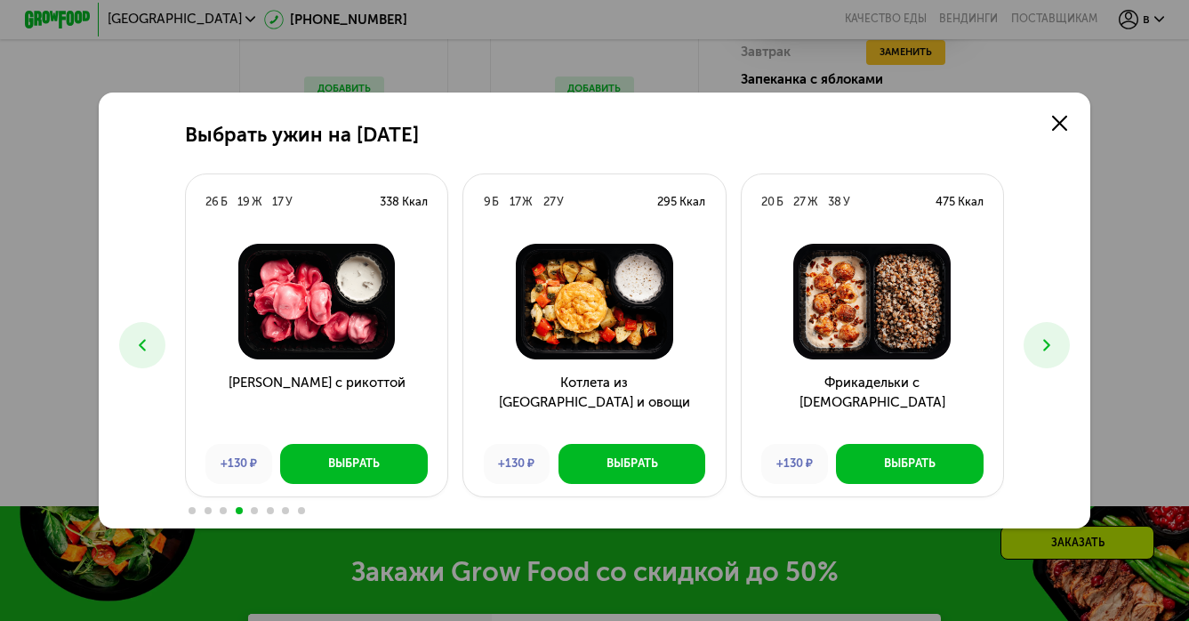
click at [1051, 336] on icon at bounding box center [1047, 345] width 20 height 20
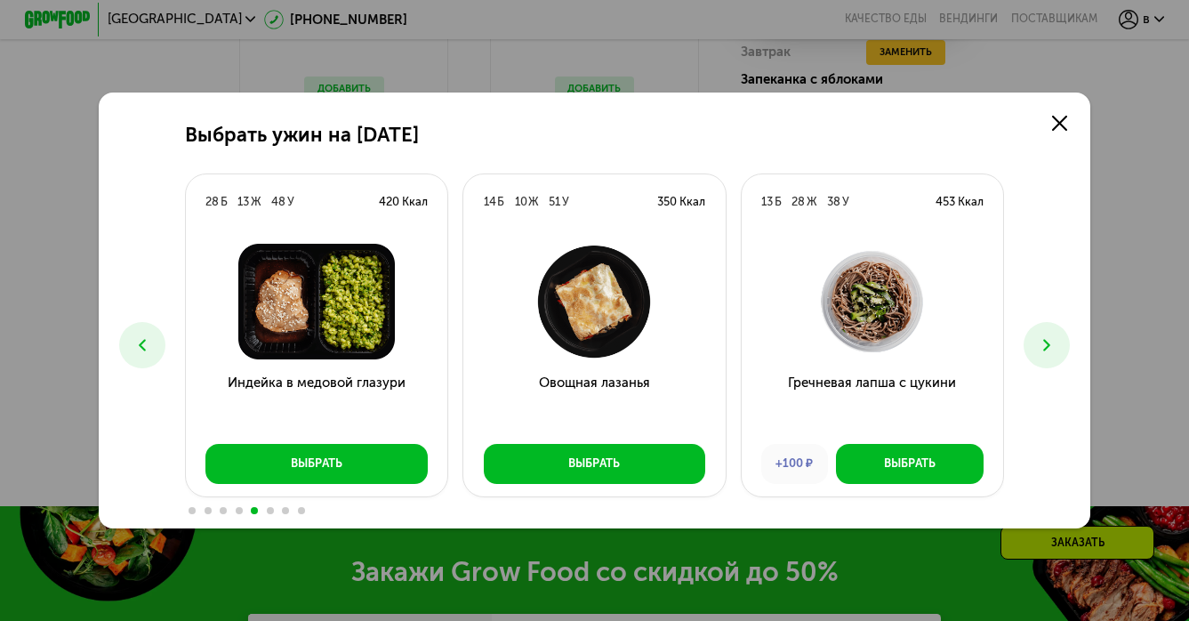
click at [1051, 336] on icon at bounding box center [1047, 345] width 20 height 20
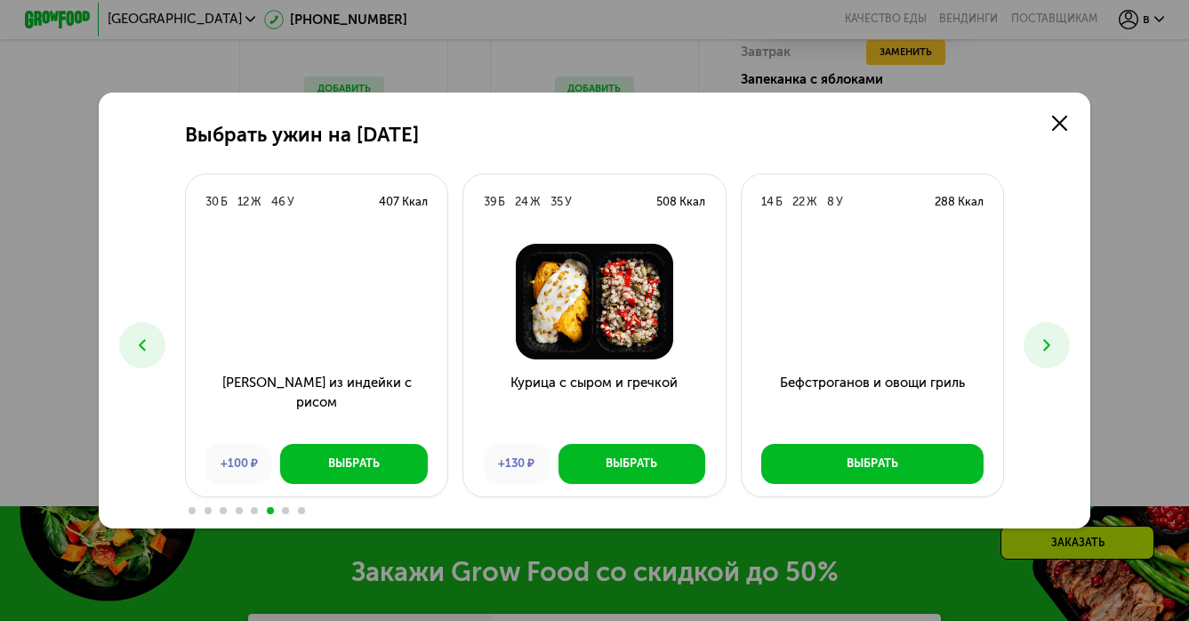
click at [1051, 336] on icon at bounding box center [1047, 345] width 20 height 20
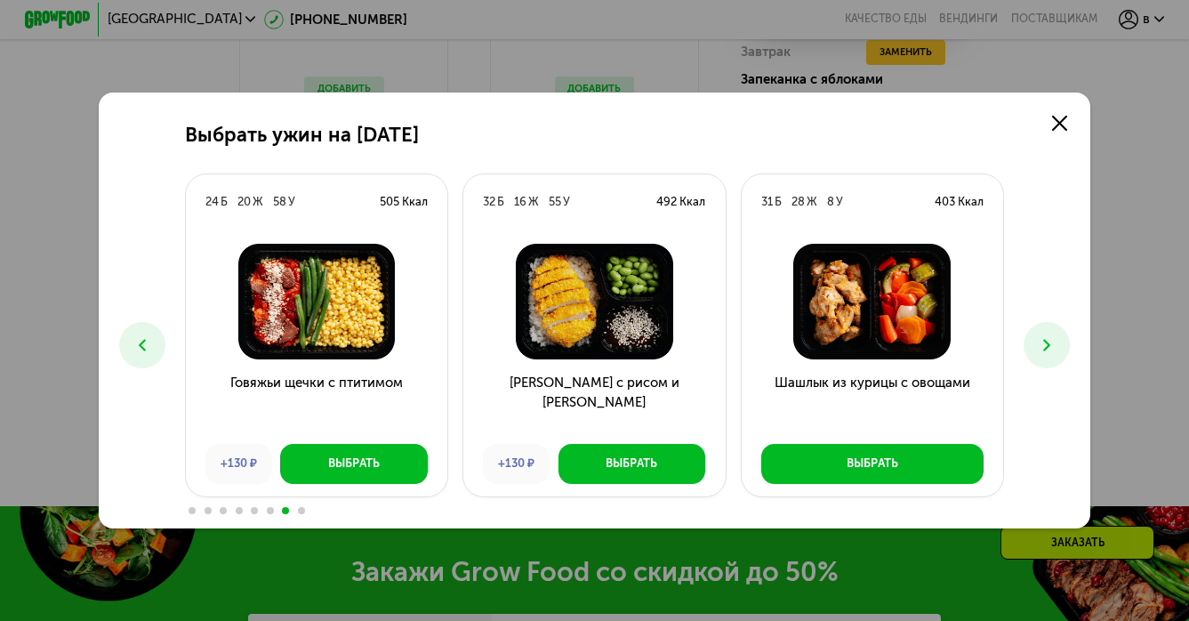
click at [1043, 347] on icon at bounding box center [1047, 345] width 20 height 20
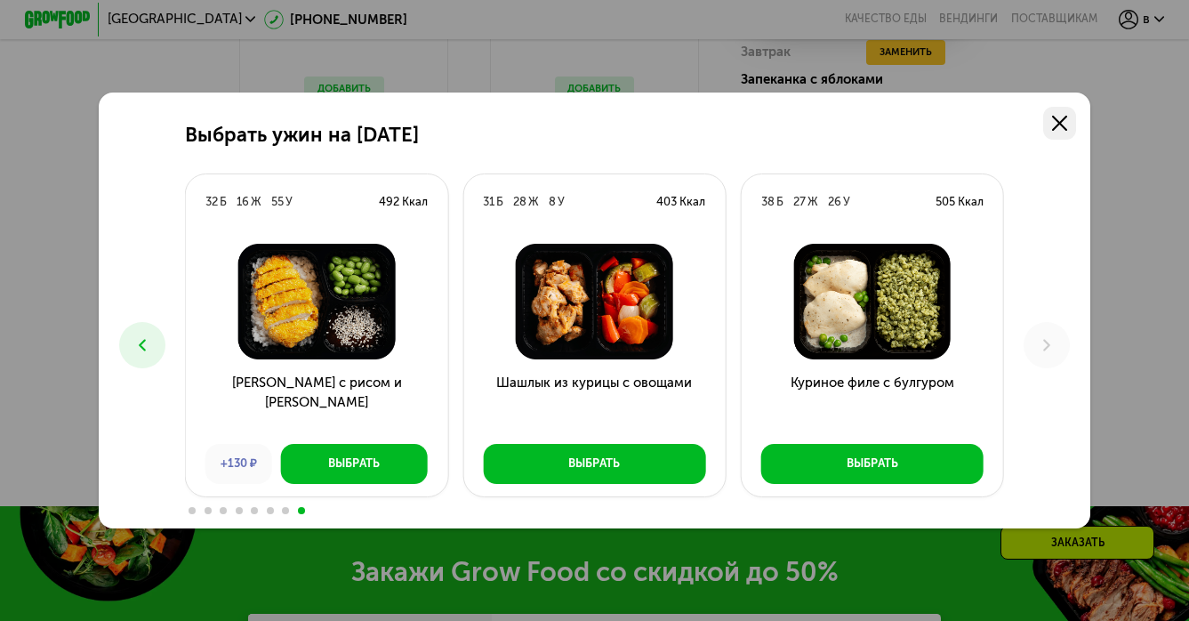
click at [1065, 120] on icon at bounding box center [1059, 123] width 15 height 15
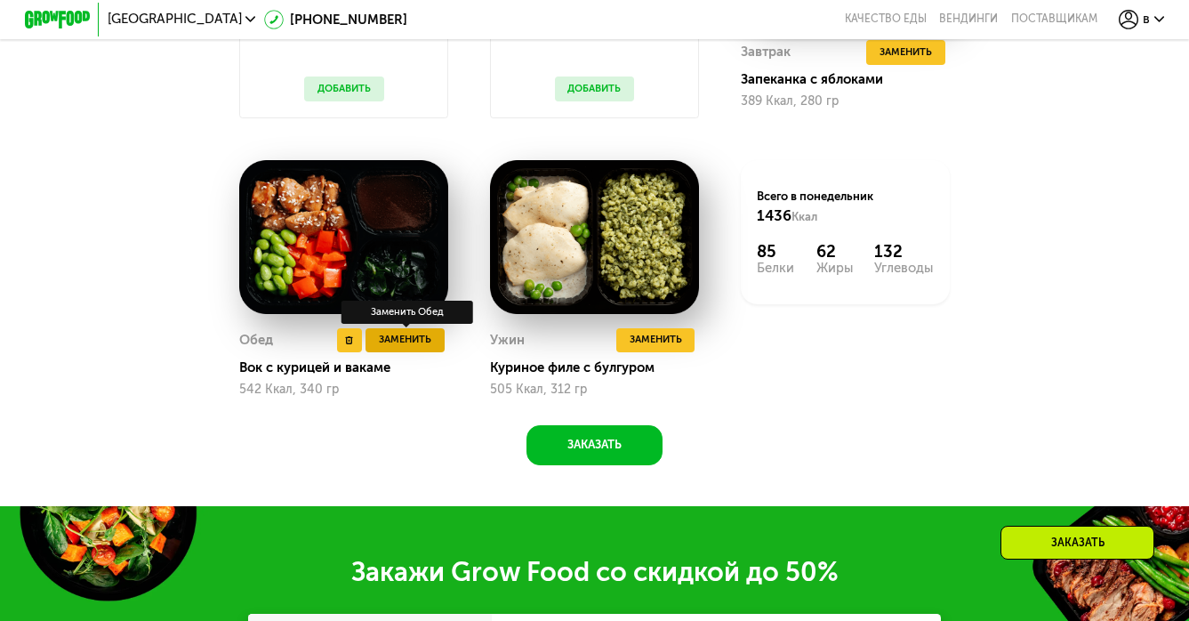
click at [419, 345] on span "Заменить" at bounding box center [405, 340] width 52 height 17
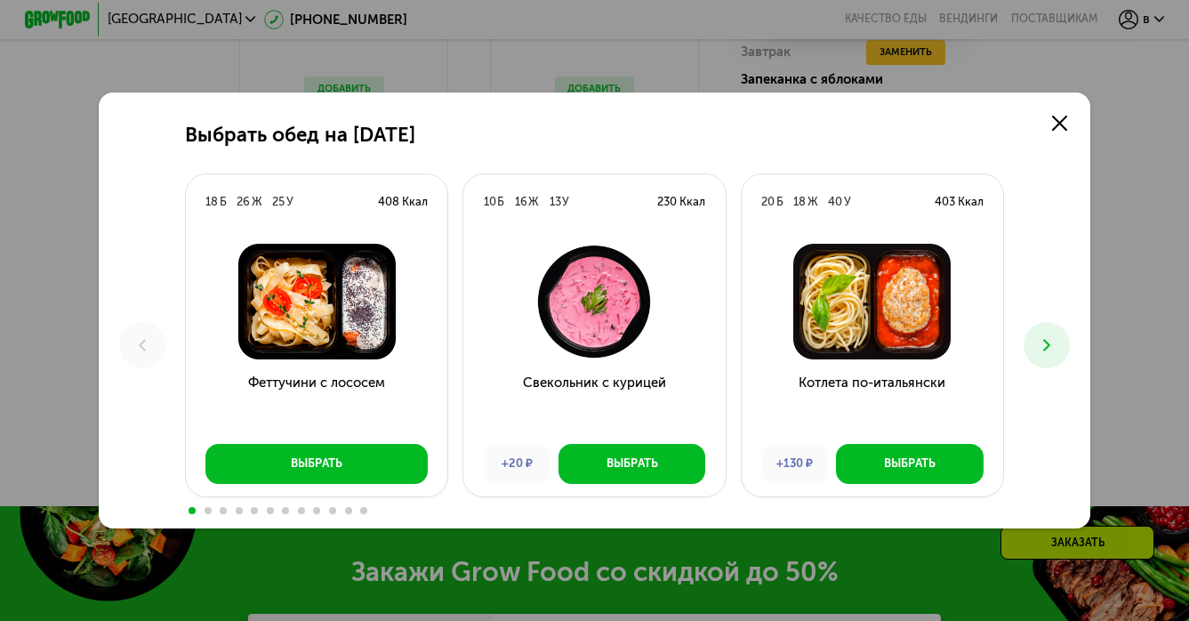
click at [1042, 342] on icon at bounding box center [1047, 345] width 20 height 20
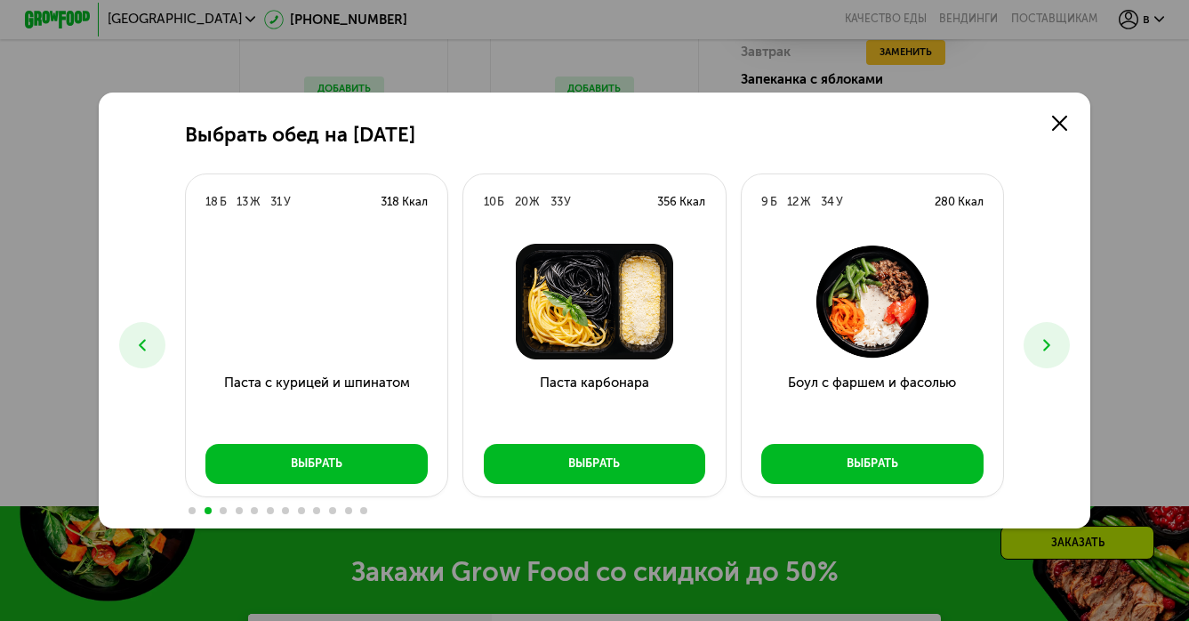
click at [1042, 342] on icon at bounding box center [1047, 345] width 20 height 20
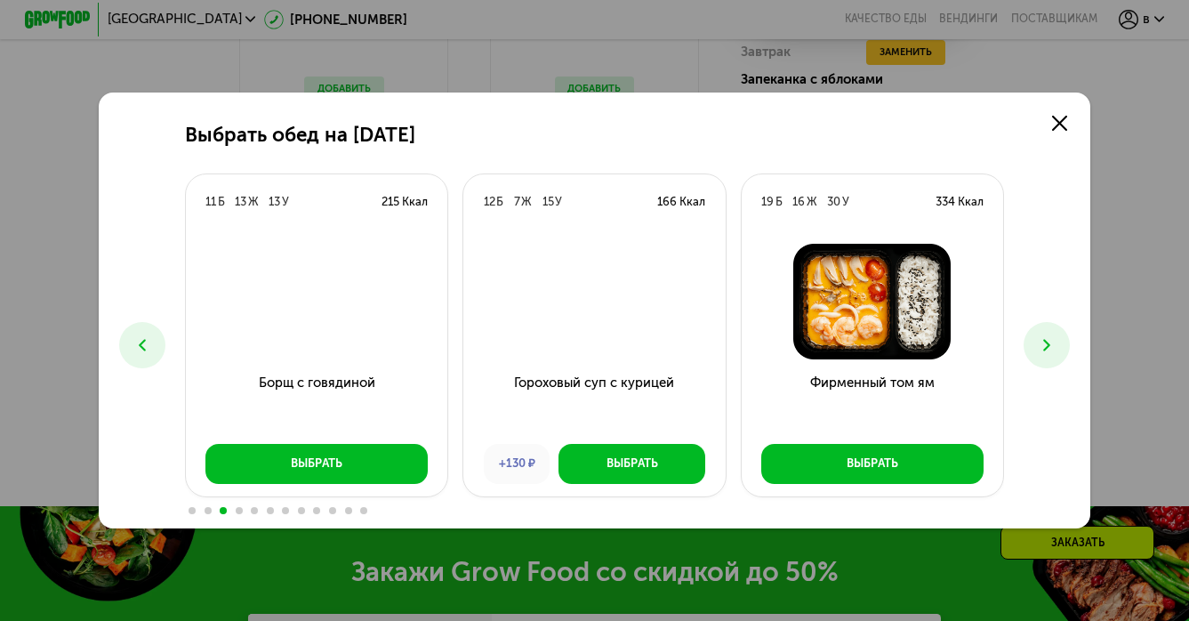
click at [1042, 342] on icon at bounding box center [1047, 345] width 20 height 20
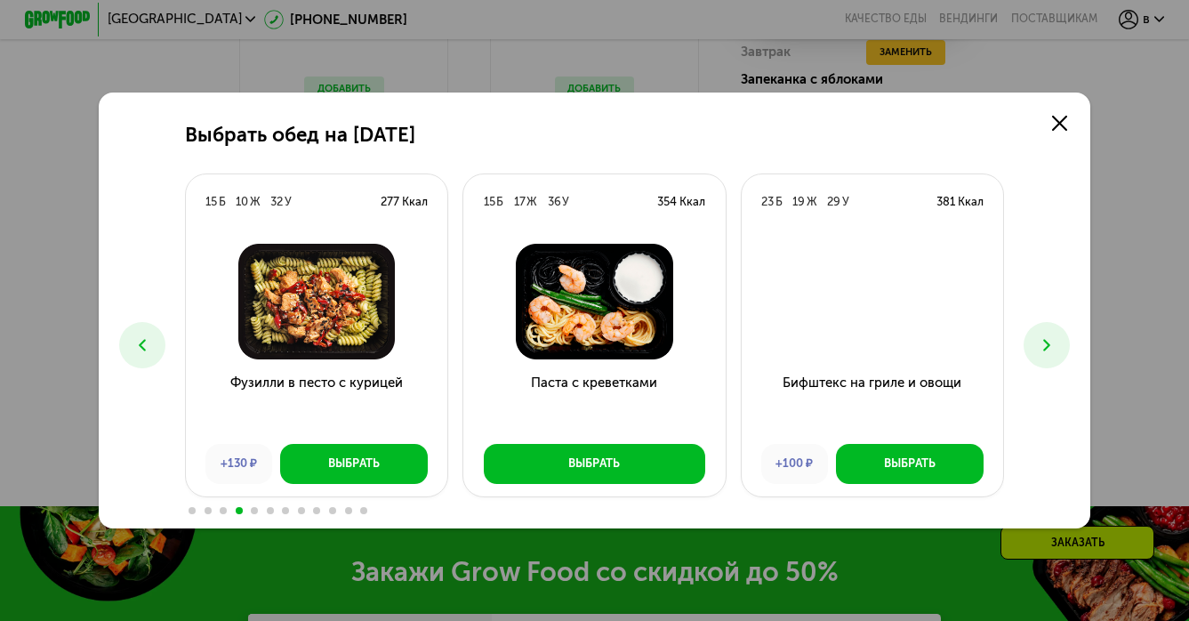
click at [1042, 342] on icon at bounding box center [1047, 345] width 20 height 20
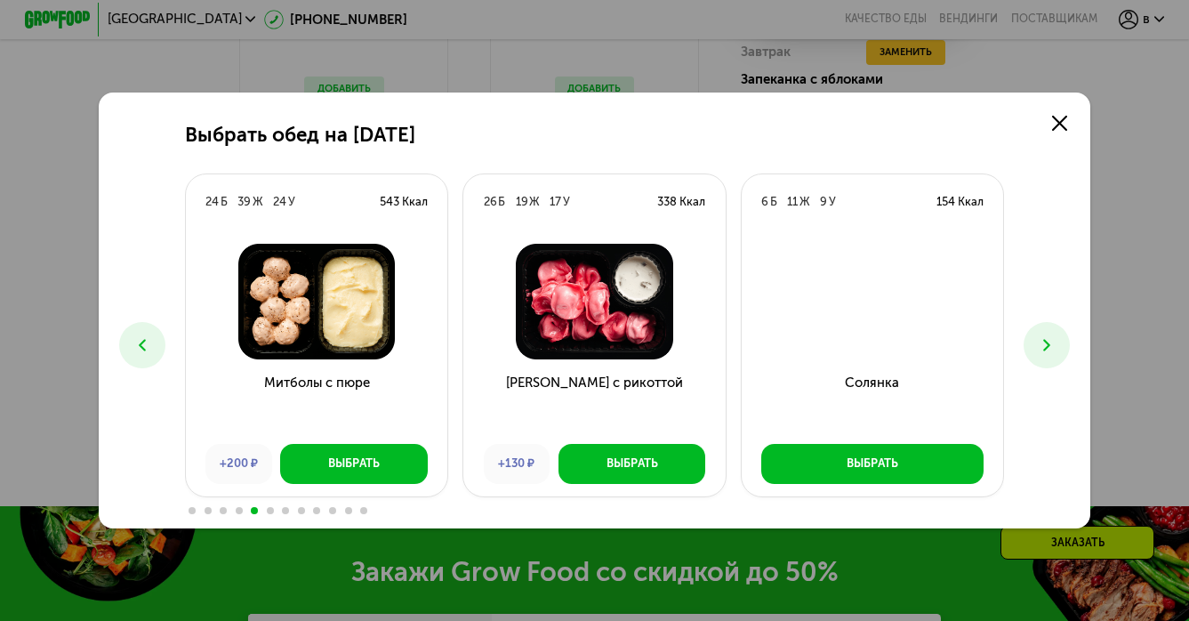
click at [1042, 342] on icon at bounding box center [1047, 345] width 20 height 20
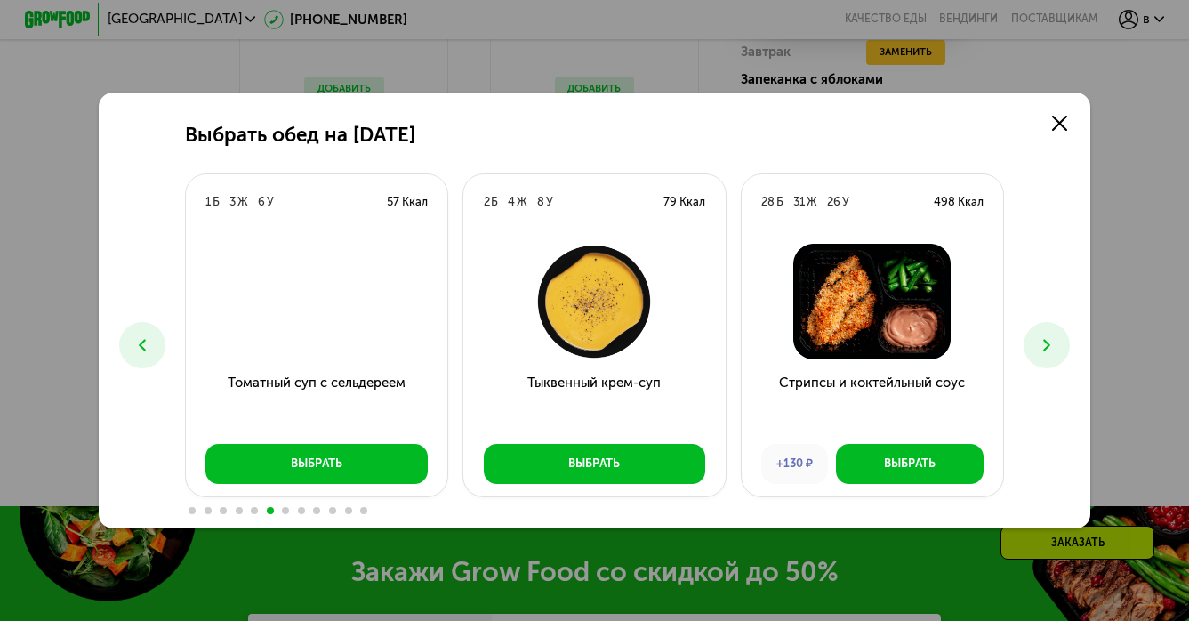
click at [1042, 342] on icon at bounding box center [1047, 345] width 20 height 20
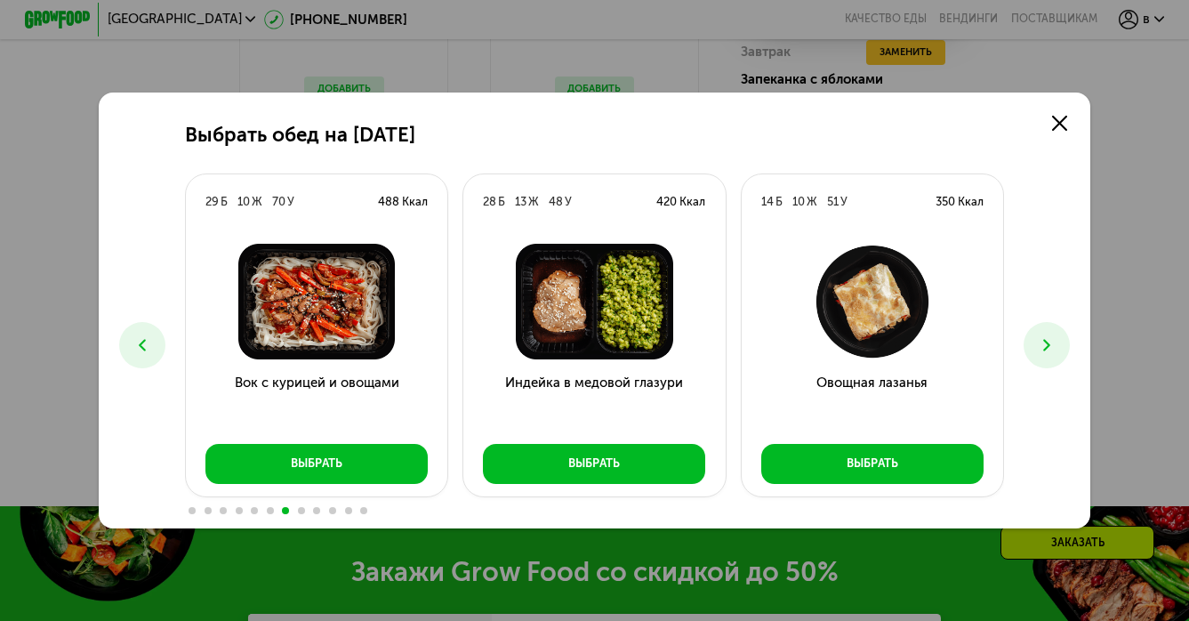
click at [1042, 342] on icon at bounding box center [1047, 345] width 20 height 20
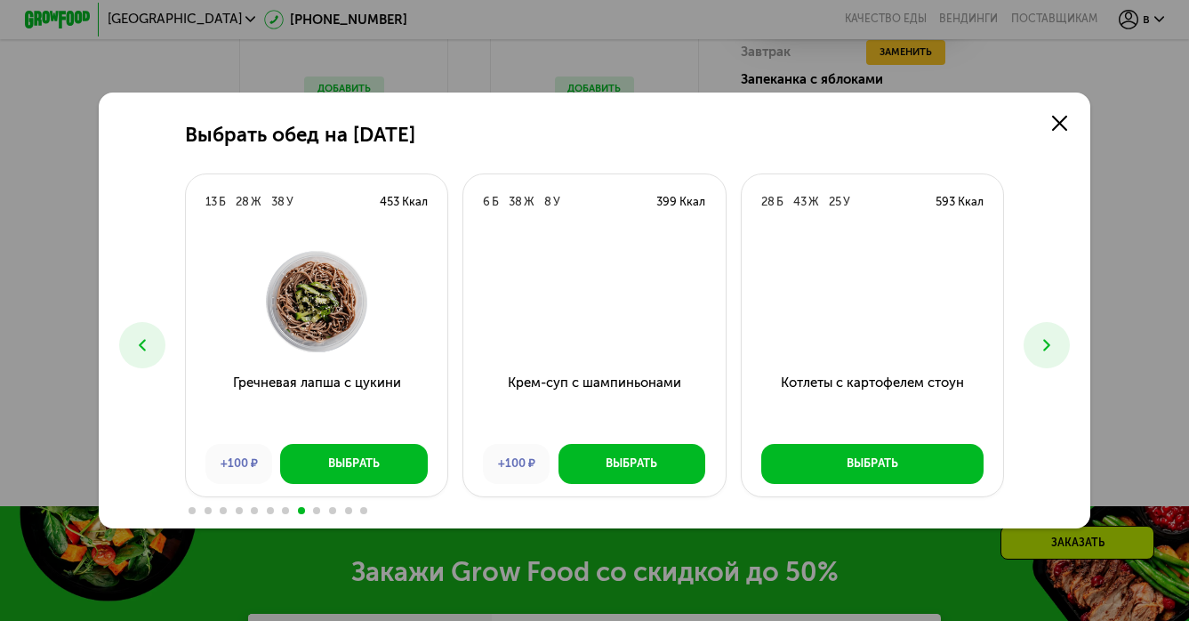
click at [1042, 342] on icon at bounding box center [1047, 345] width 20 height 20
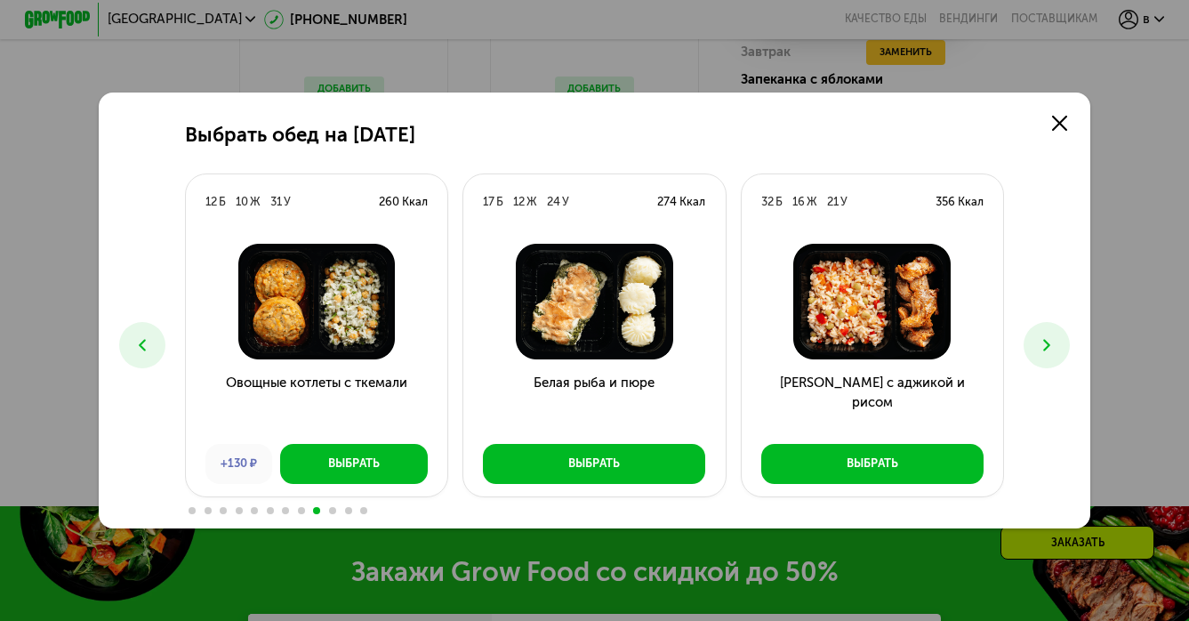
click at [1042, 342] on icon at bounding box center [1047, 345] width 20 height 20
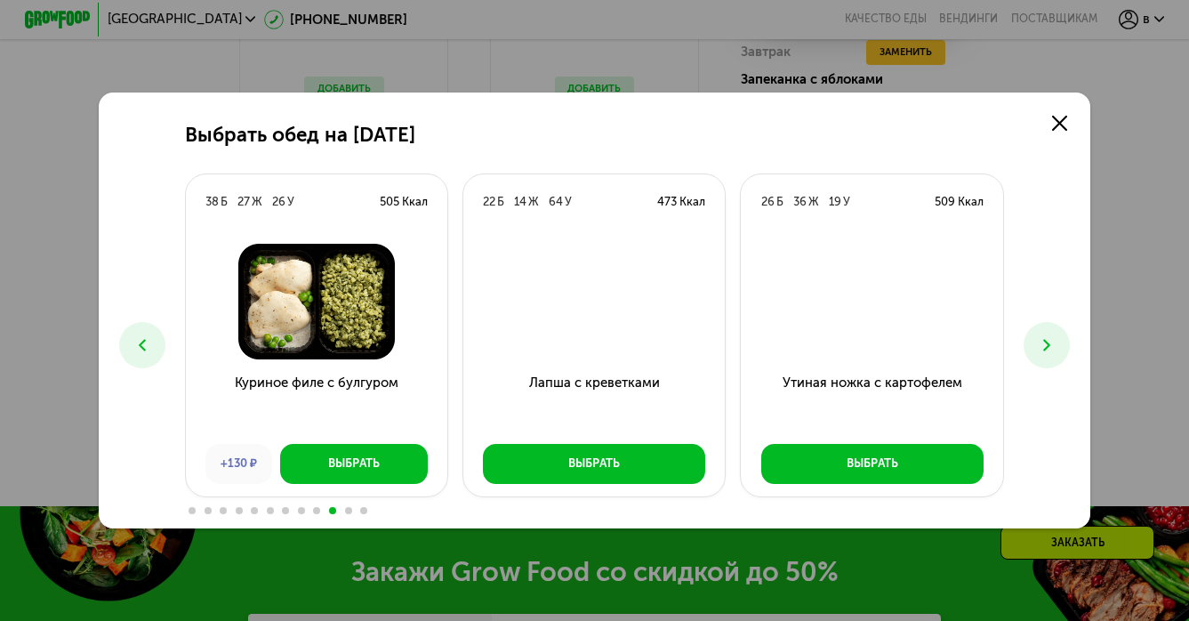
click at [1042, 342] on icon at bounding box center [1047, 345] width 20 height 20
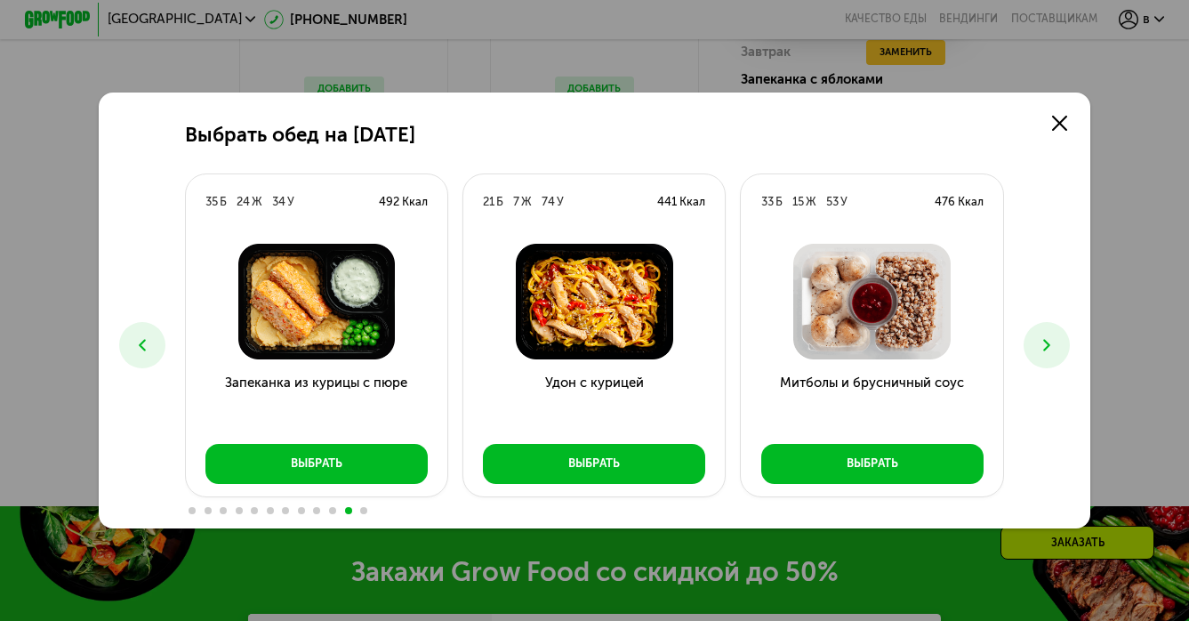
click at [1046, 359] on button at bounding box center [1046, 345] width 46 height 46
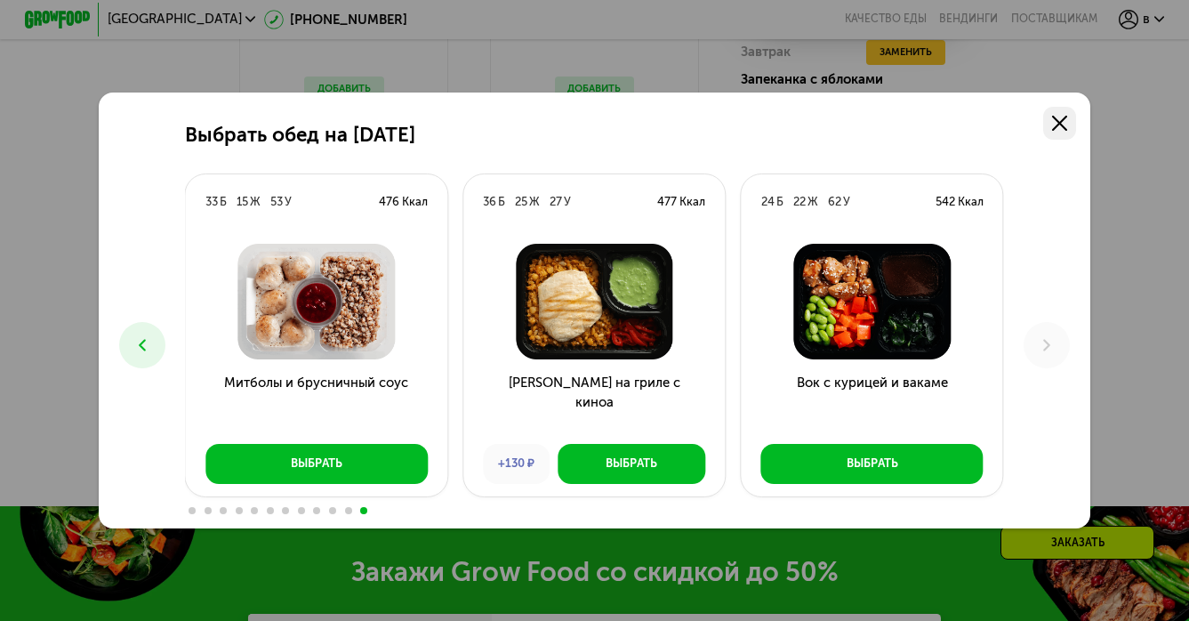
click at [1062, 131] on link at bounding box center [1059, 123] width 33 height 33
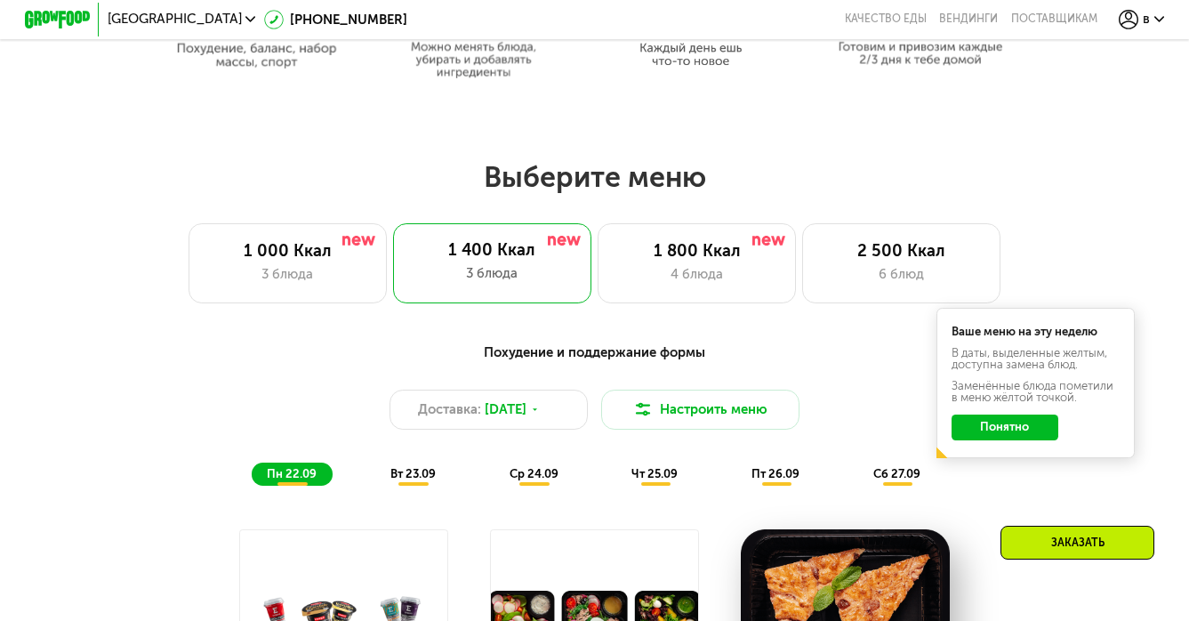
scroll to position [989, 0]
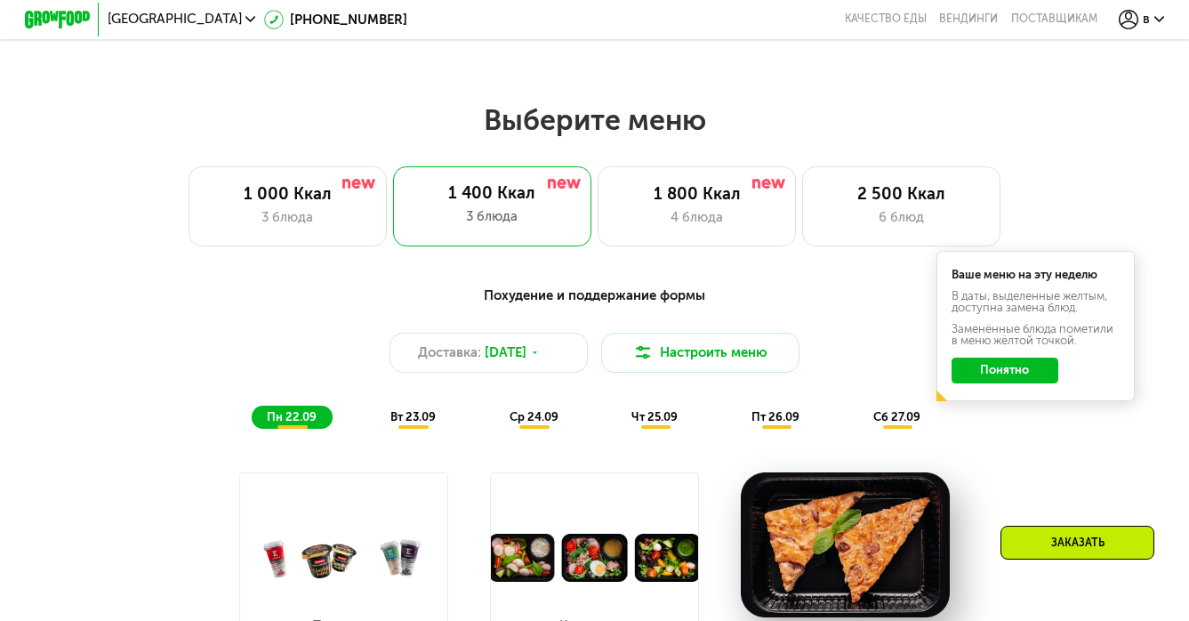
click at [408, 424] on div "вт 23.09" at bounding box center [413, 416] width 76 height 23
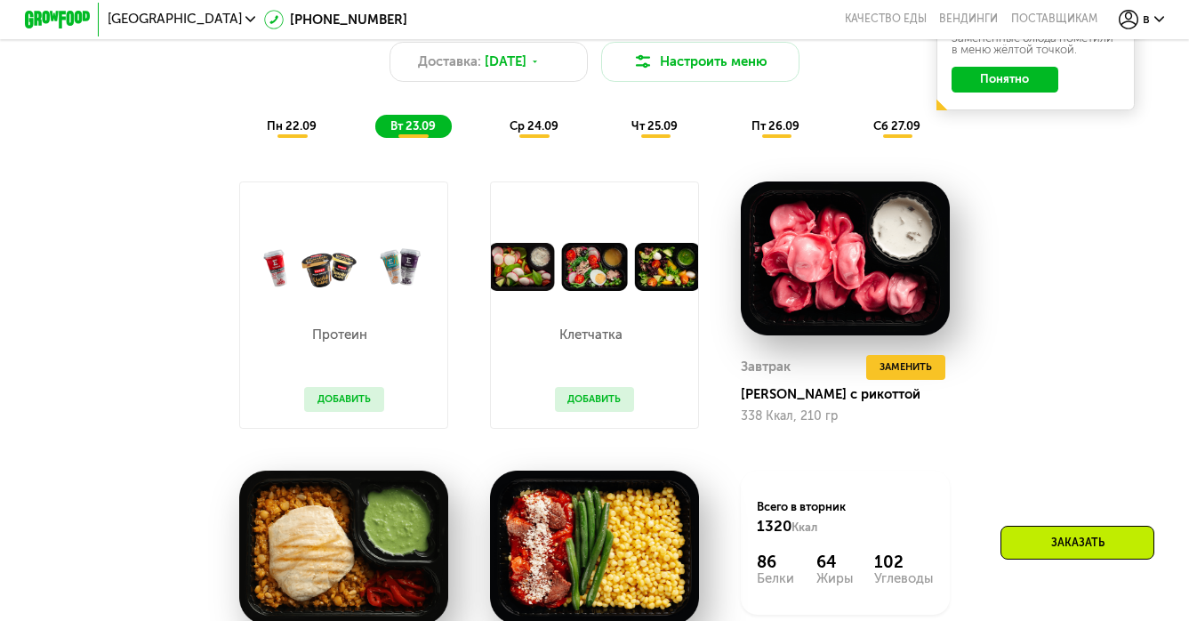
scroll to position [1282, 0]
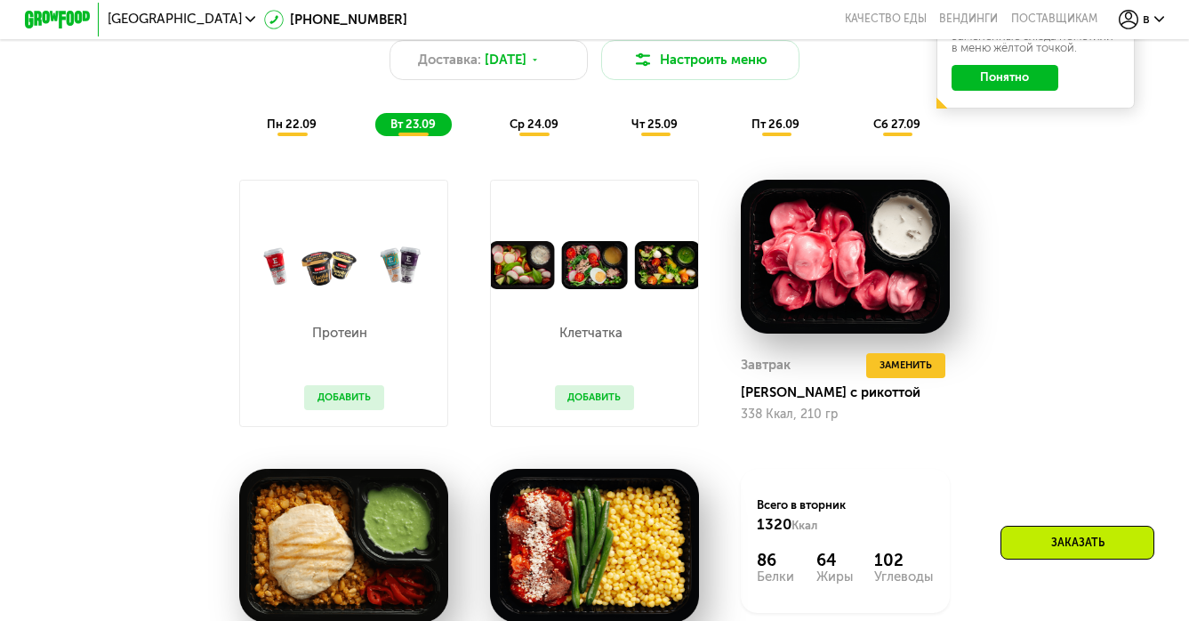
click at [542, 113] on div "ср 24.09" at bounding box center [534, 124] width 80 height 23
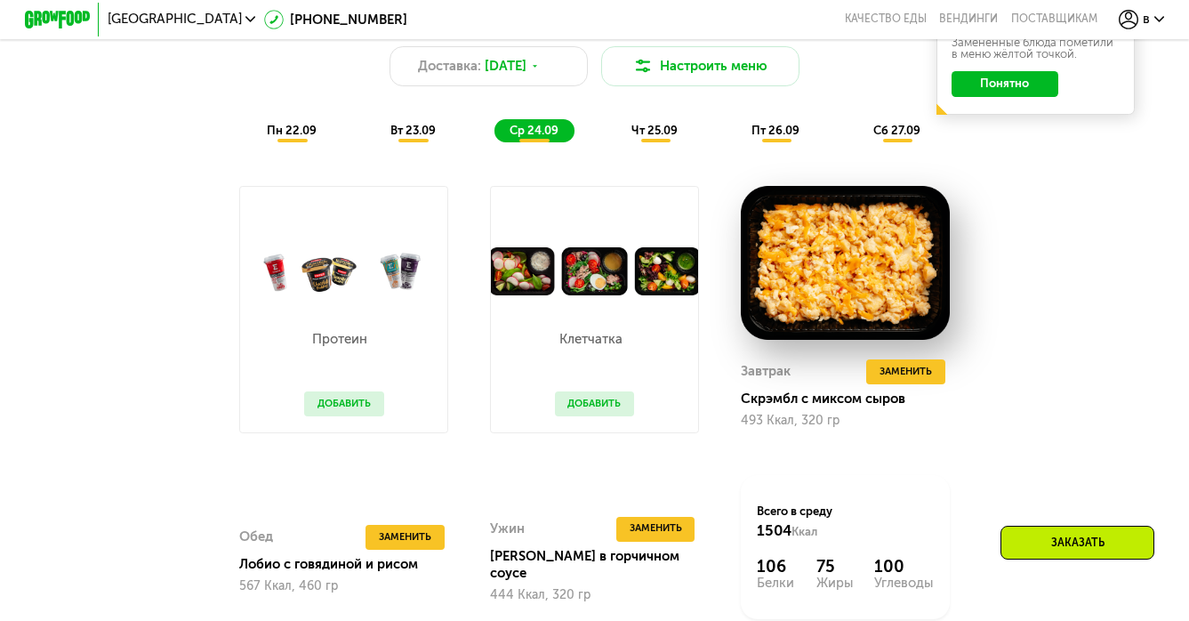
scroll to position [1253, 0]
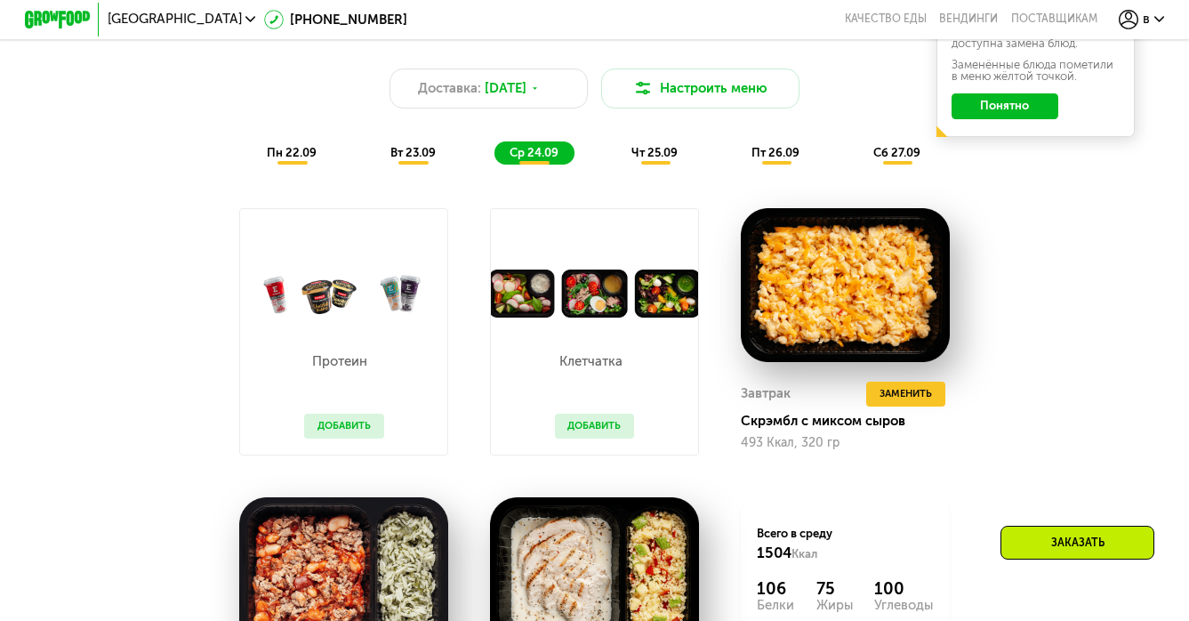
click at [669, 150] on span "чт 25.09" at bounding box center [654, 152] width 46 height 13
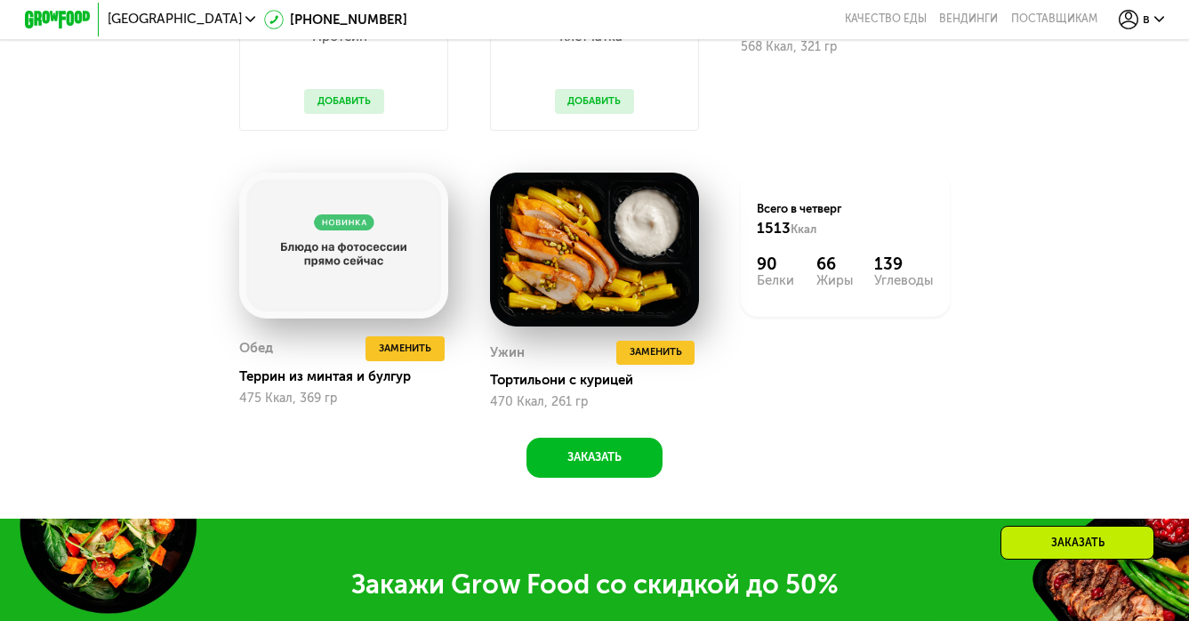
scroll to position [1591, 0]
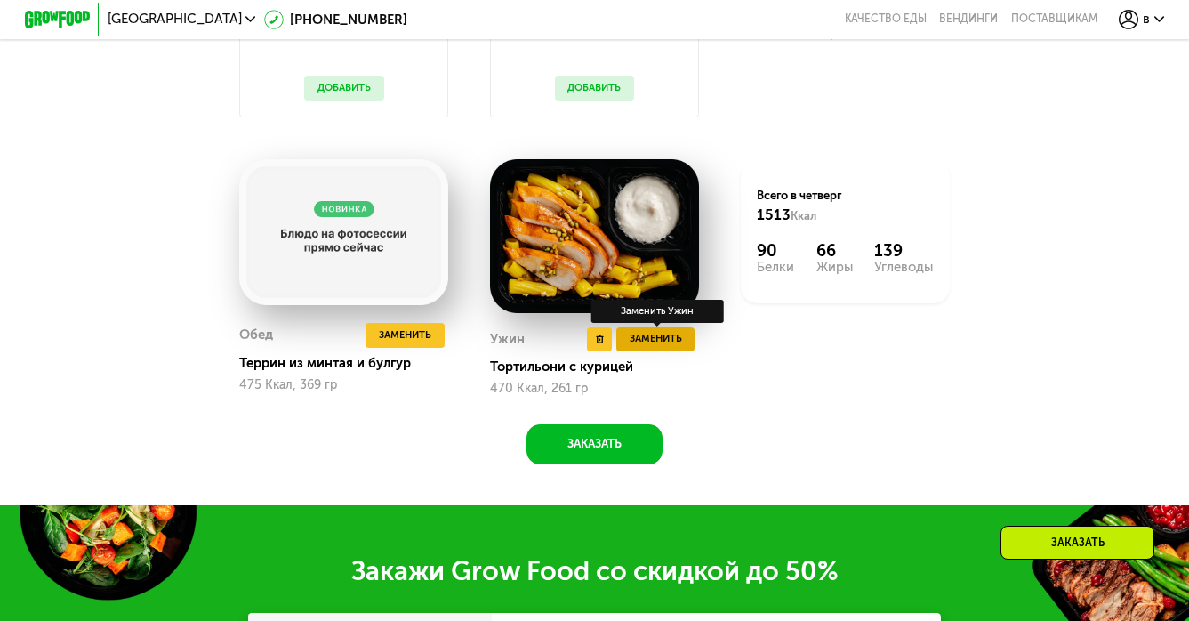
click at [674, 340] on span "Заменить" at bounding box center [655, 339] width 52 height 17
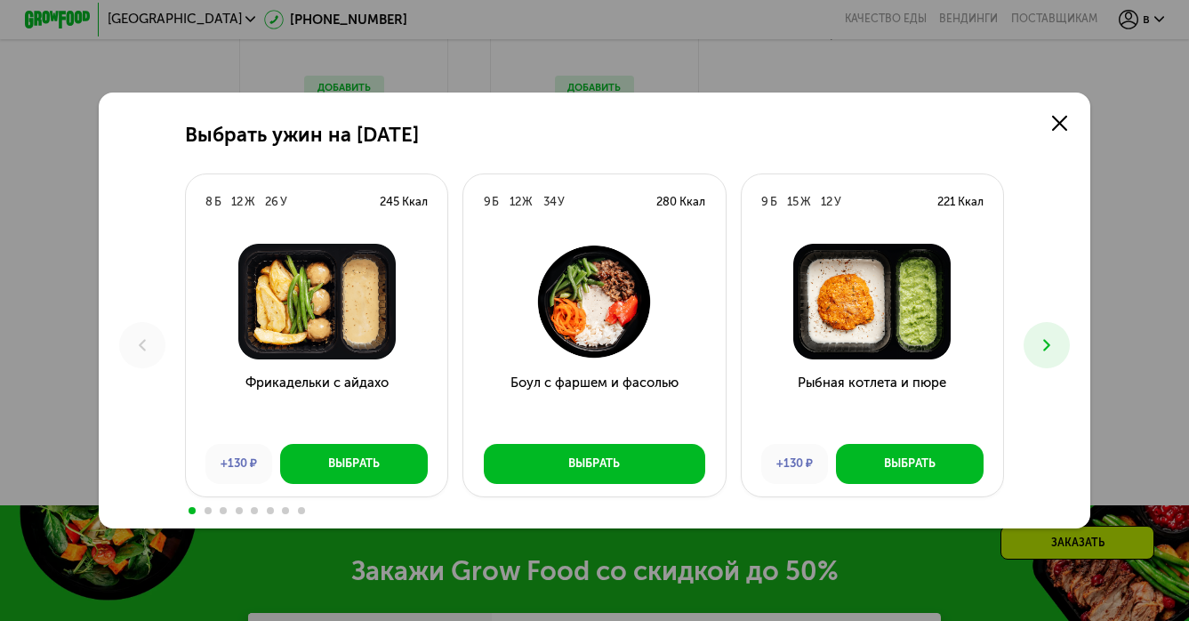
click at [1035, 347] on button at bounding box center [1046, 345] width 46 height 46
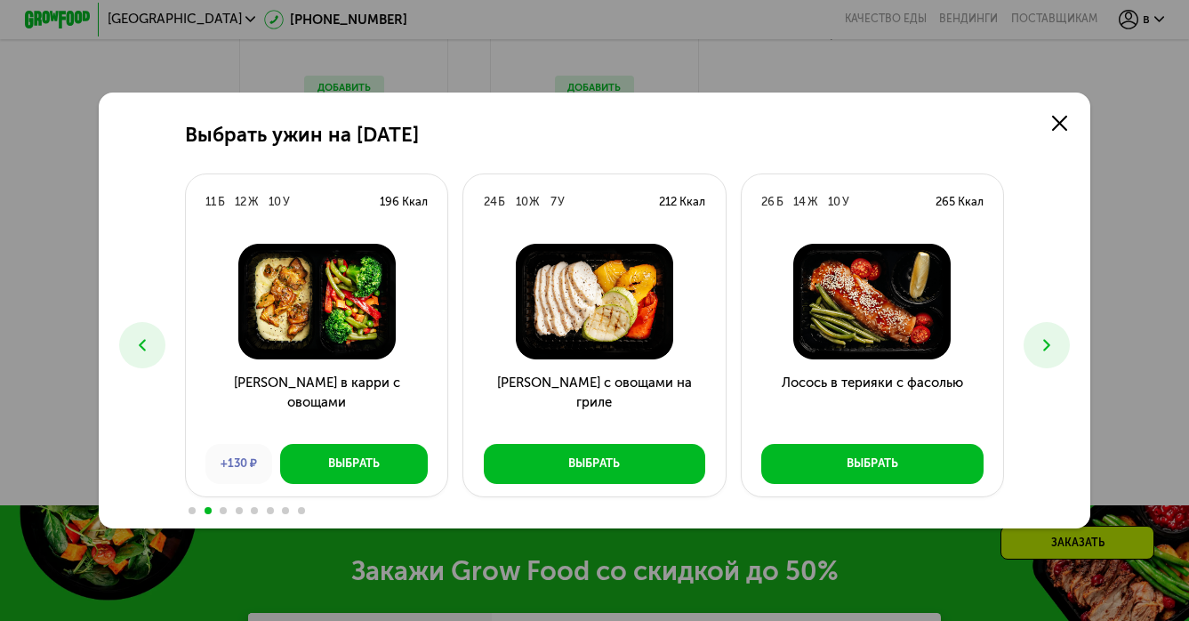
click at [1035, 347] on button at bounding box center [1046, 345] width 46 height 46
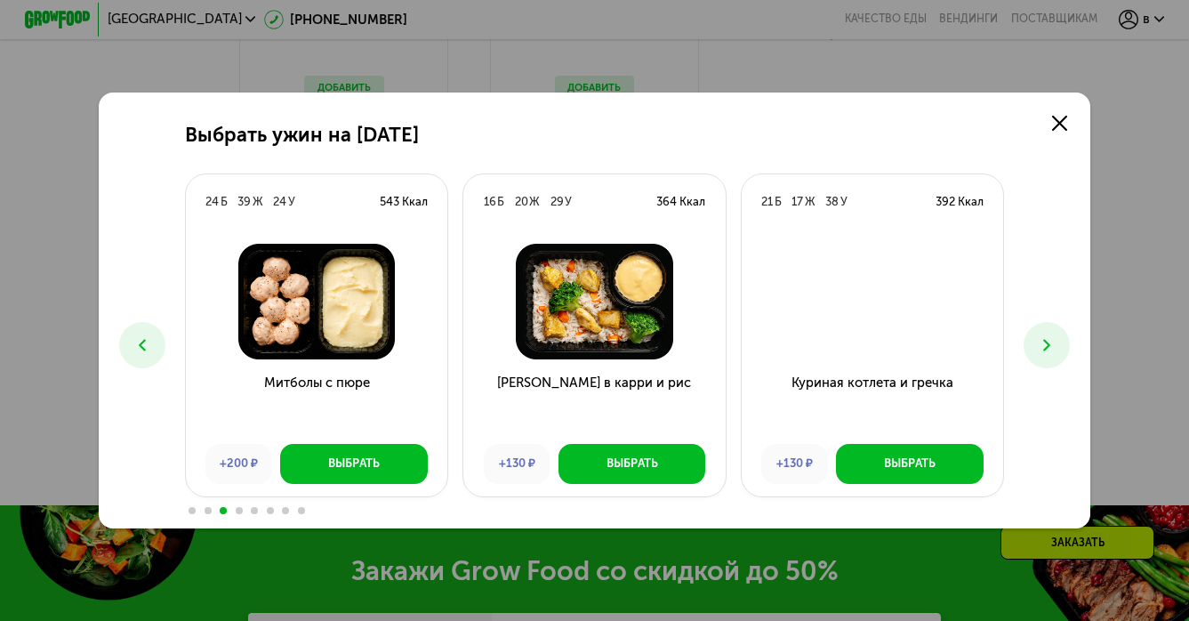
click at [1035, 347] on button at bounding box center [1046, 345] width 46 height 46
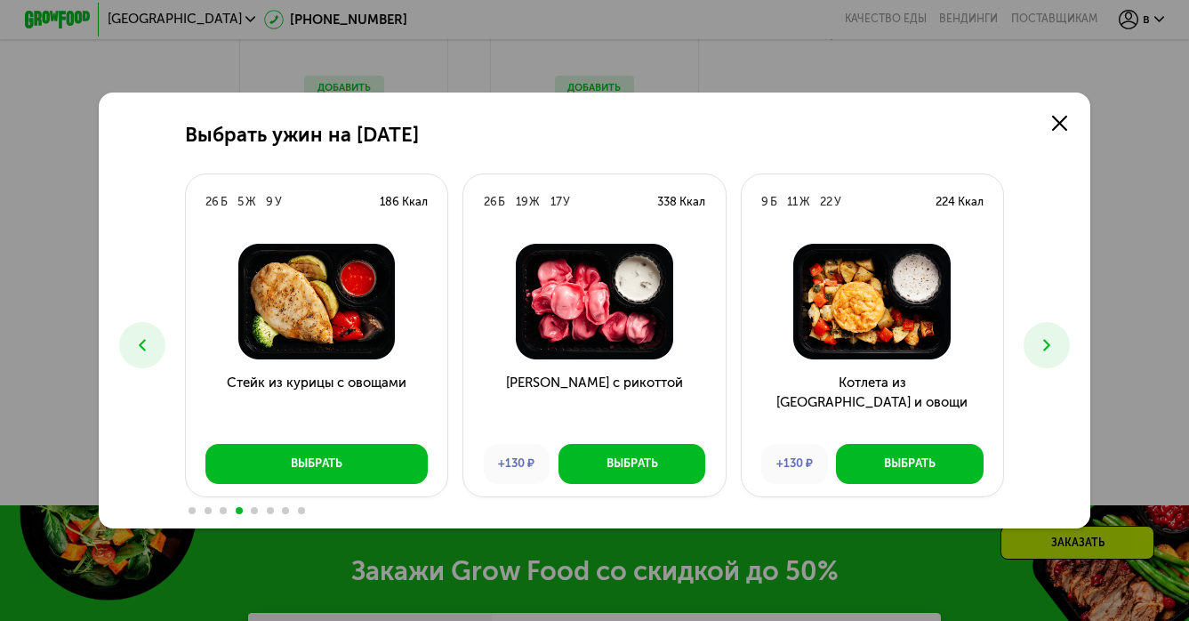
click at [1035, 347] on button at bounding box center [1046, 345] width 46 height 46
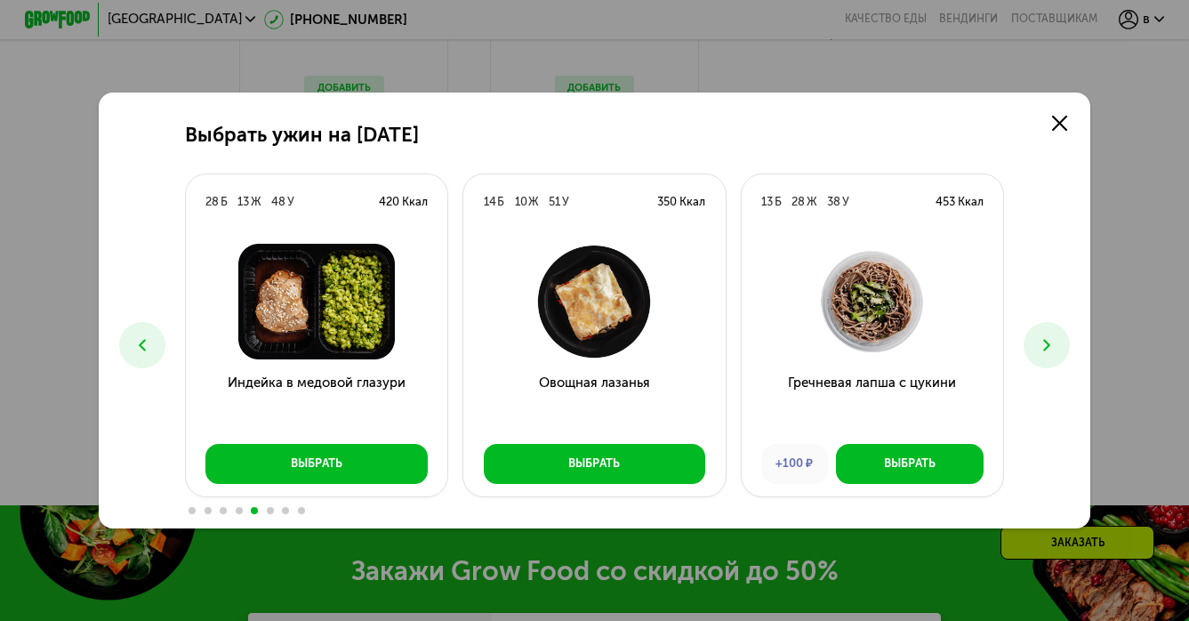
click at [1035, 347] on button at bounding box center [1046, 345] width 46 height 46
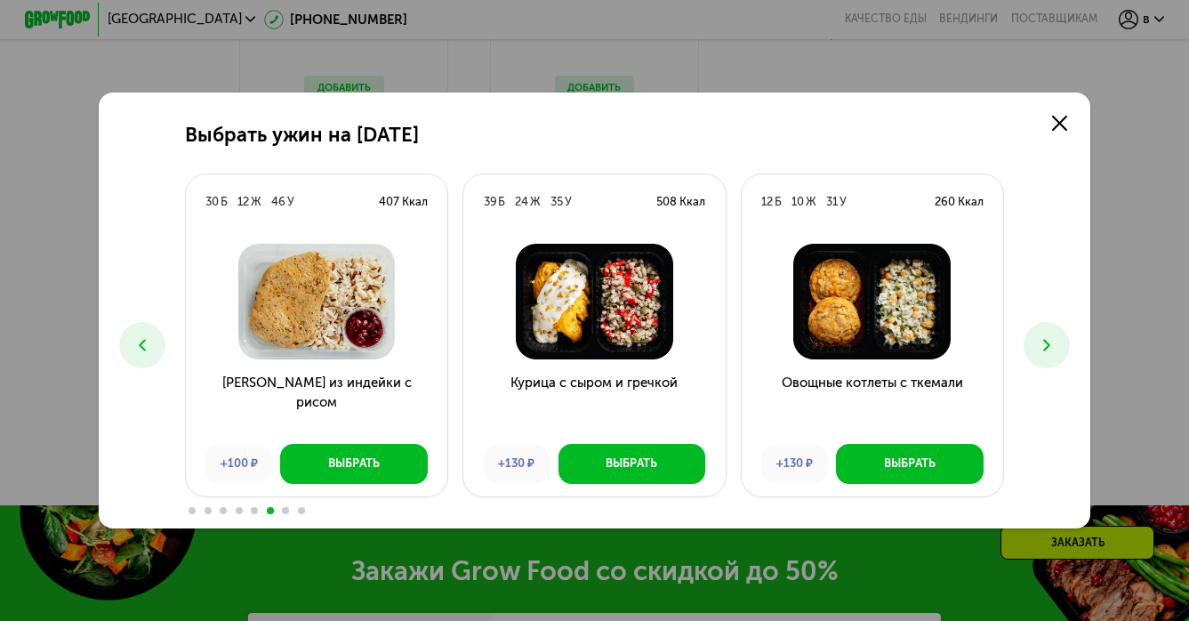
click at [1035, 347] on button at bounding box center [1046, 345] width 46 height 46
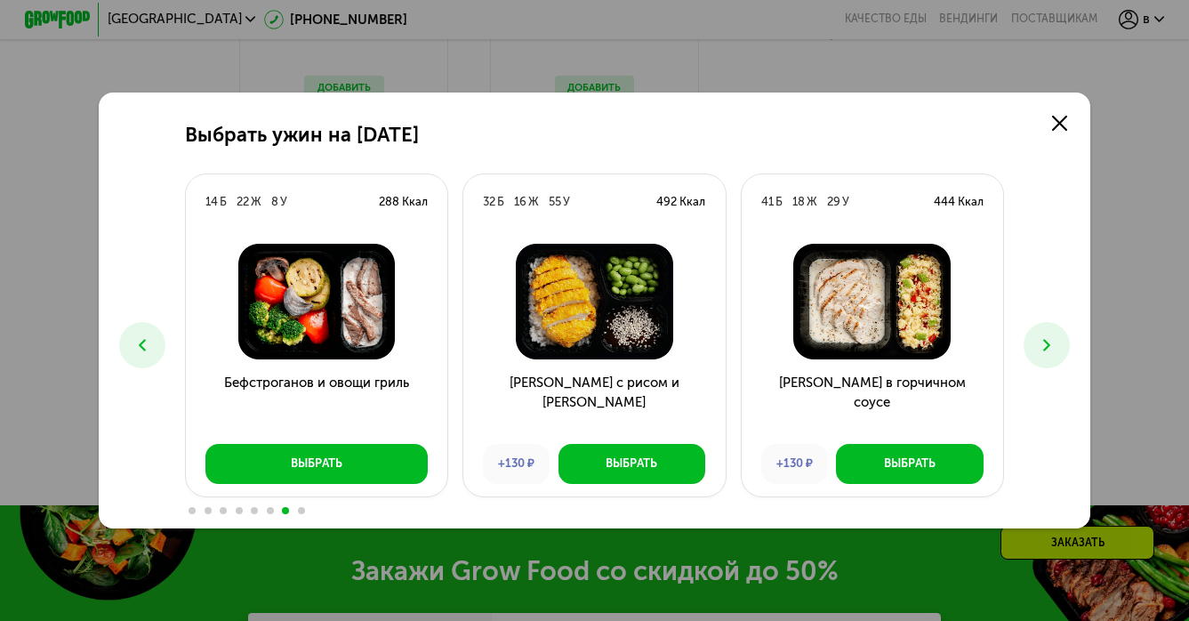
click at [1035, 347] on button at bounding box center [1046, 345] width 46 height 46
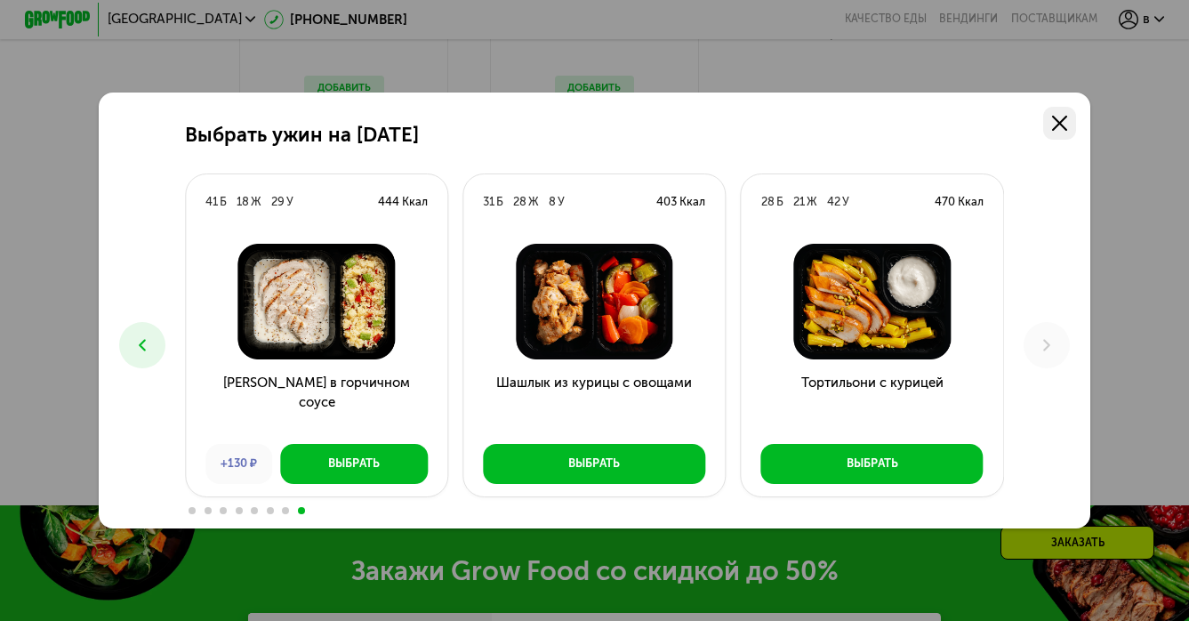
click at [1061, 110] on link at bounding box center [1059, 123] width 33 height 33
